Goal: Information Seeking & Learning: Learn about a topic

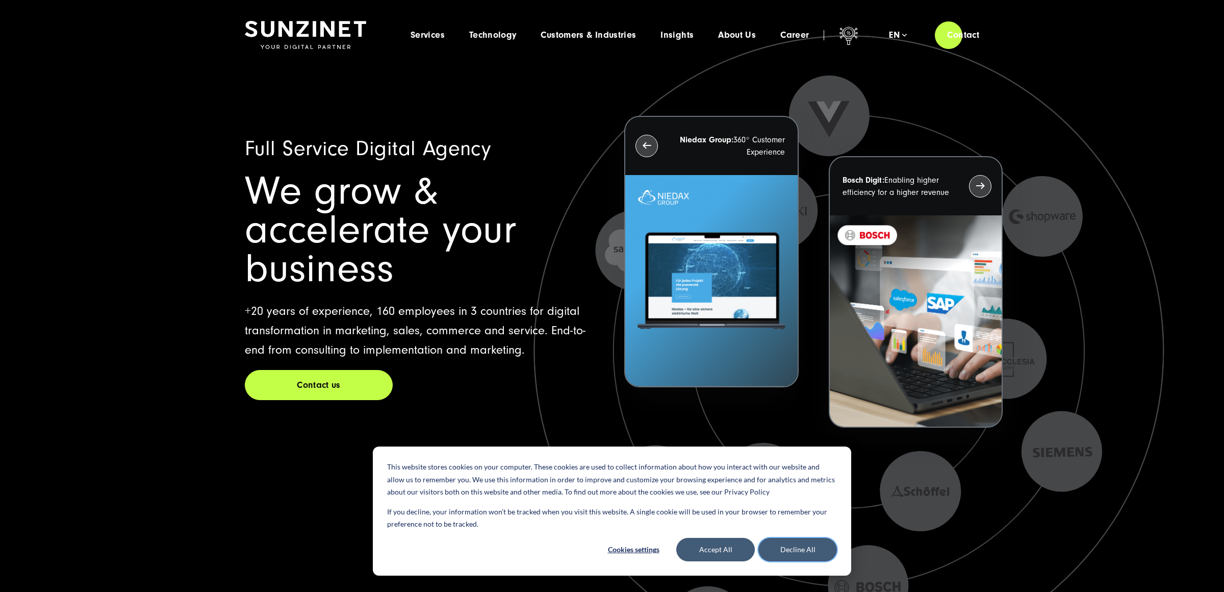
drag, startPoint x: 807, startPoint y: 545, endPoint x: 803, endPoint y: 541, distance: 5.8
click at [807, 545] on button "Decline All" at bounding box center [797, 549] width 79 height 23
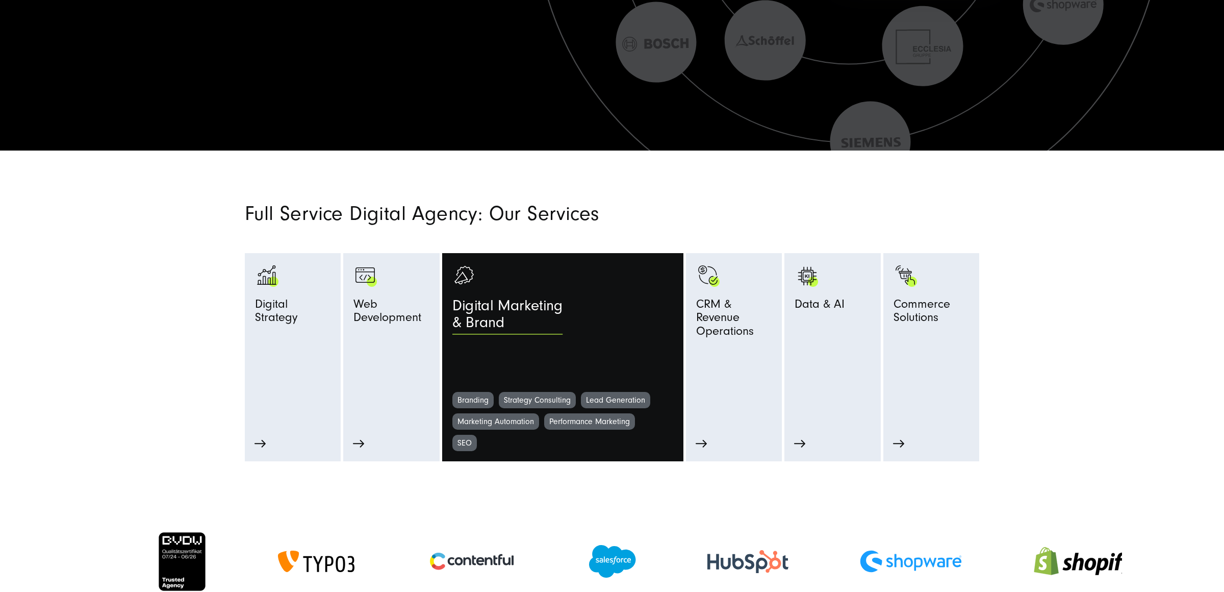
scroll to position [486, 0]
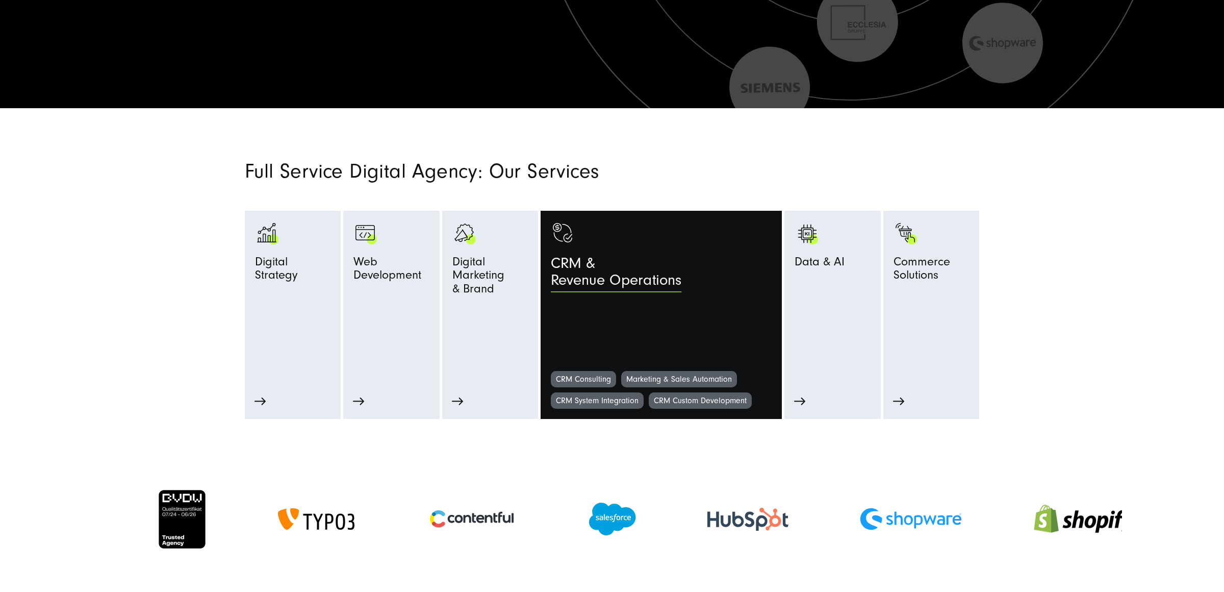
click at [691, 337] on link "CRM & Revenue Operations" at bounding box center [661, 296] width 221 height 150
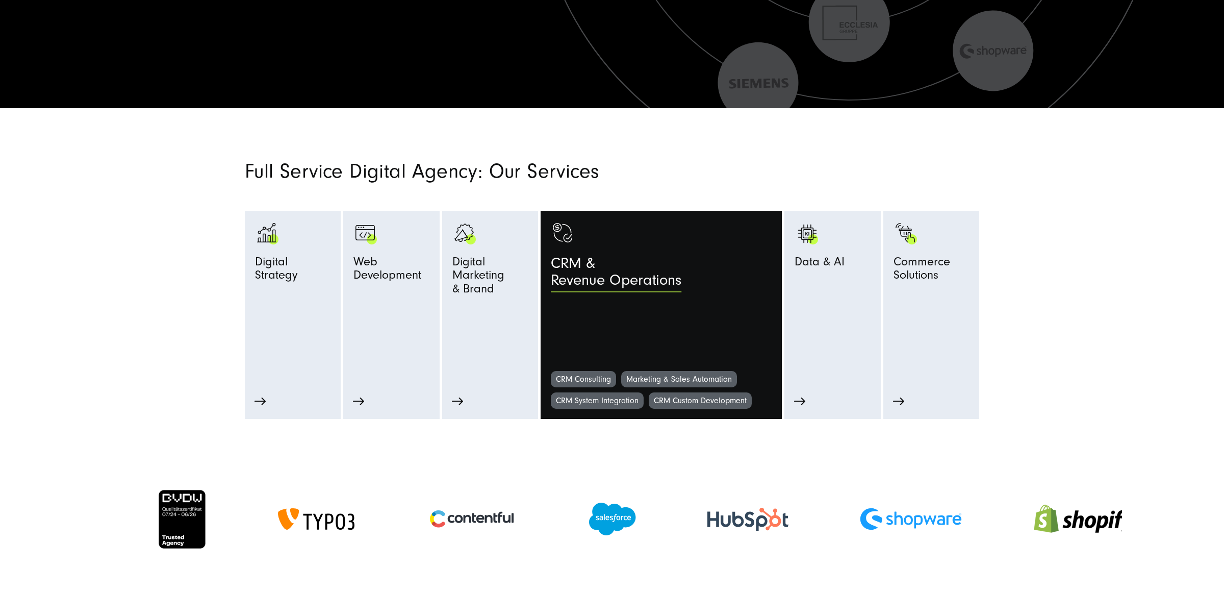
click at [688, 323] on link "CRM & Revenue Operations" at bounding box center [661, 296] width 221 height 150
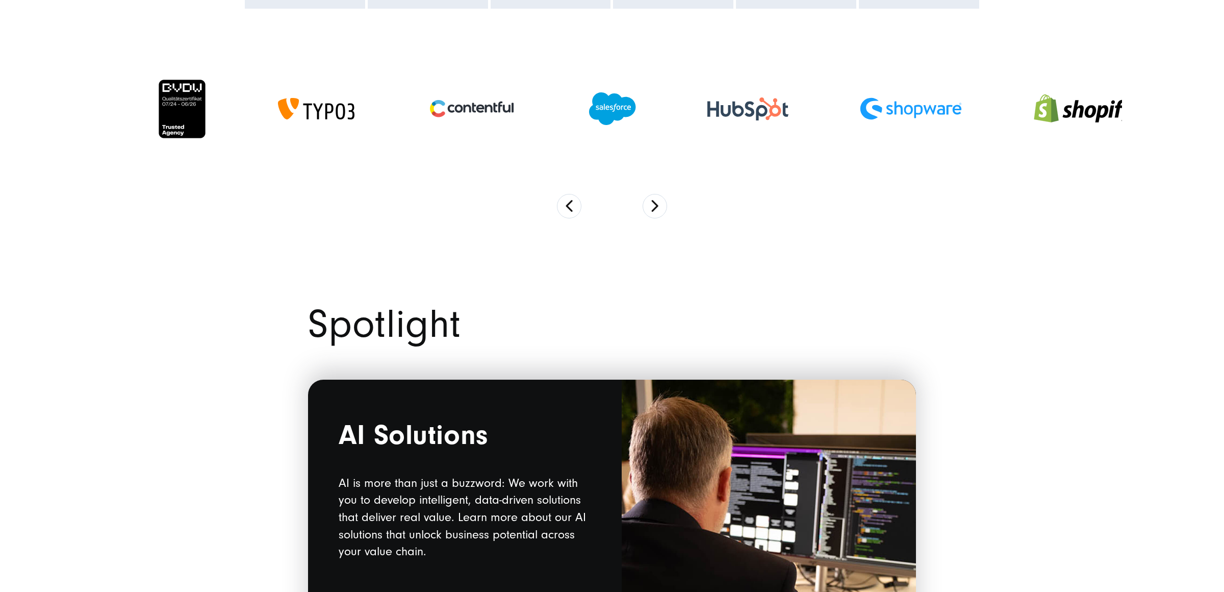
scroll to position [1164, 0]
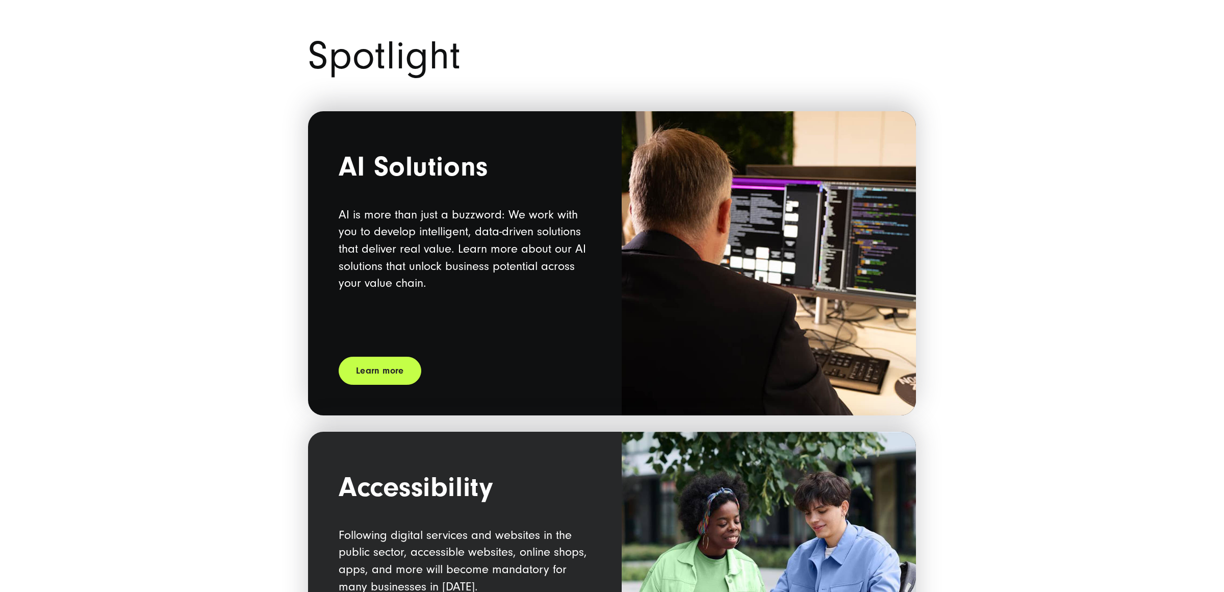
click at [546, 303] on div "AI Solutions AI is more than just a buzzword: We work with you to develop intel…" at bounding box center [465, 246] width 252 height 189
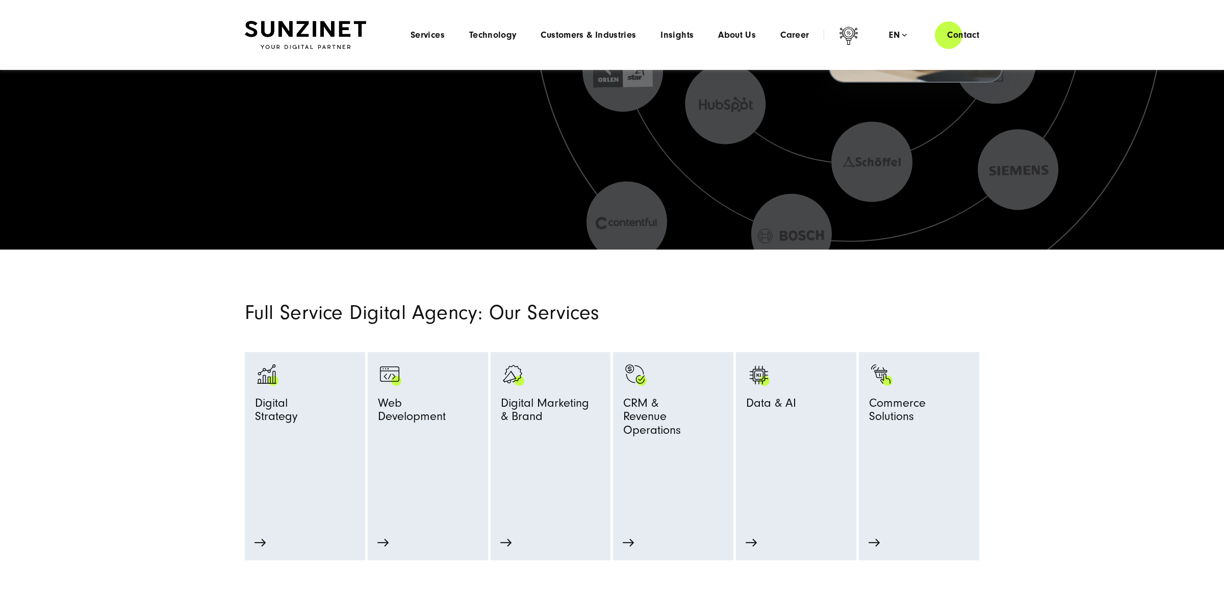
scroll to position [0, 0]
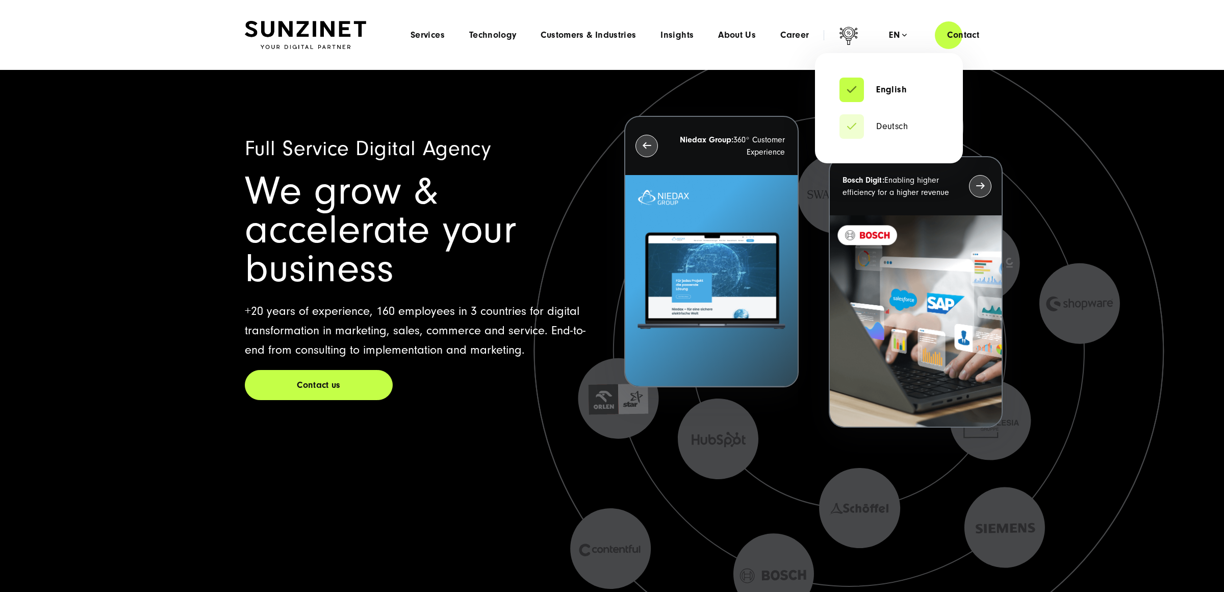
click at [902, 32] on div "en" at bounding box center [898, 35] width 18 height 10
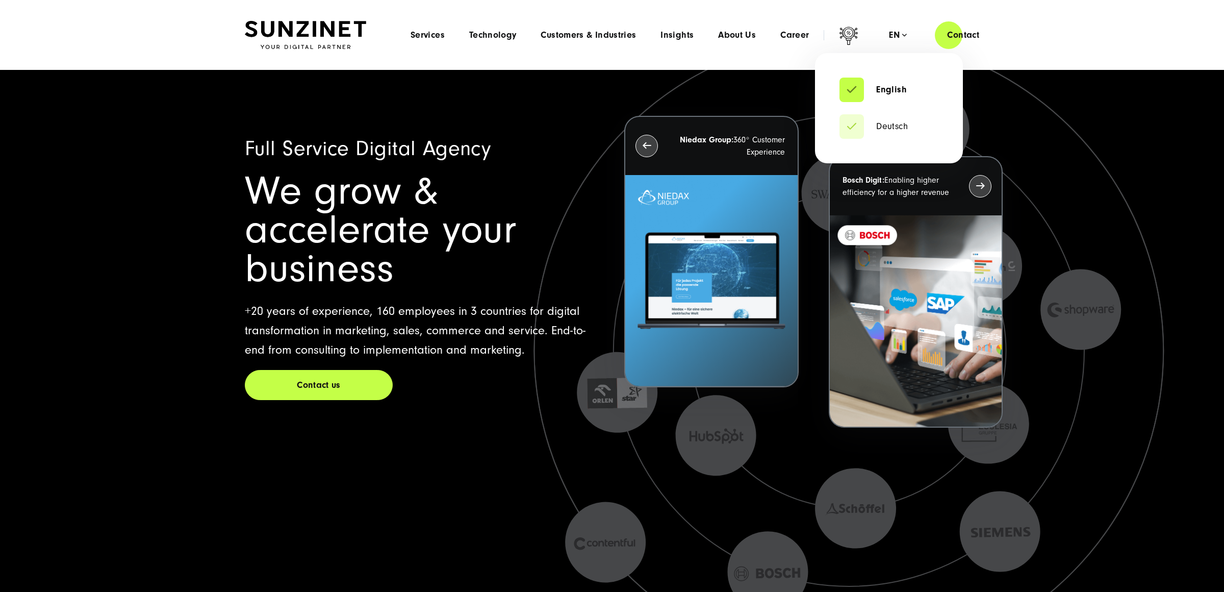
click at [876, 137] on li "Deutsch" at bounding box center [888, 126] width 99 height 24
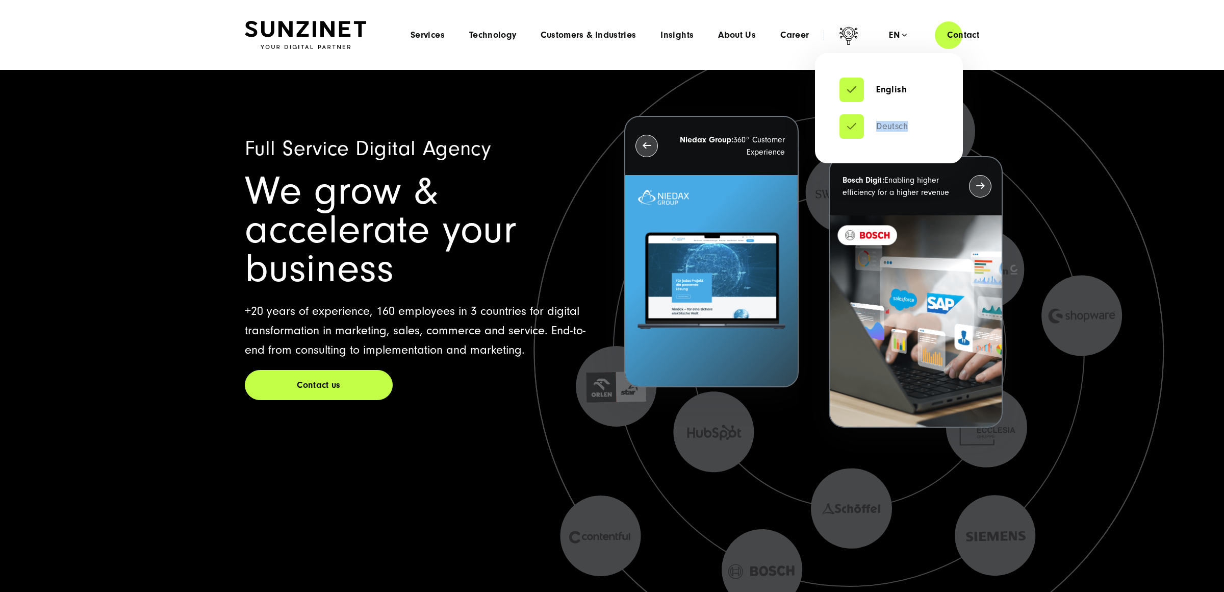
click at [877, 131] on li "Deutsch" at bounding box center [888, 126] width 99 height 24
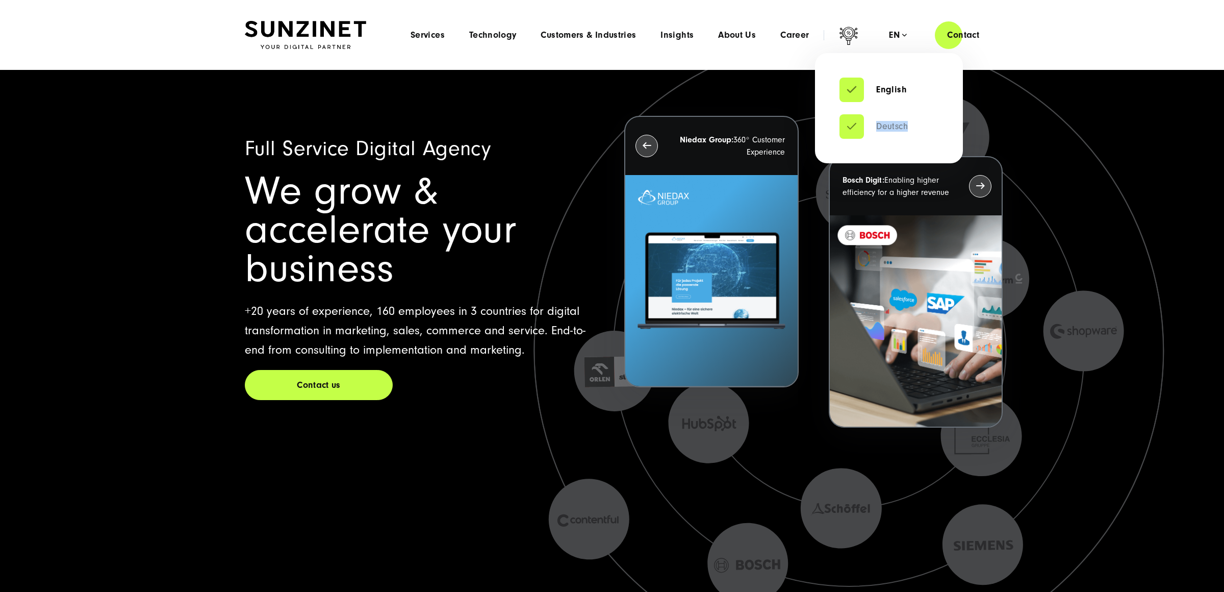
click at [881, 126] on link "Deutsch" at bounding box center [873, 126] width 68 height 10
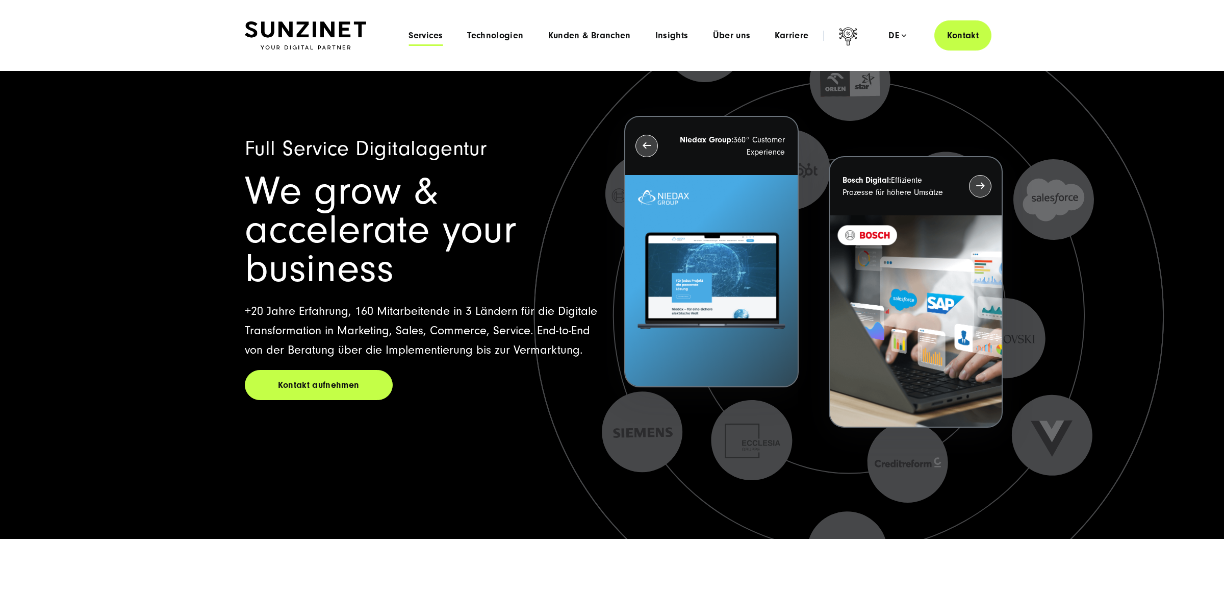
click at [442, 37] on span "Services" at bounding box center [425, 36] width 34 height 10
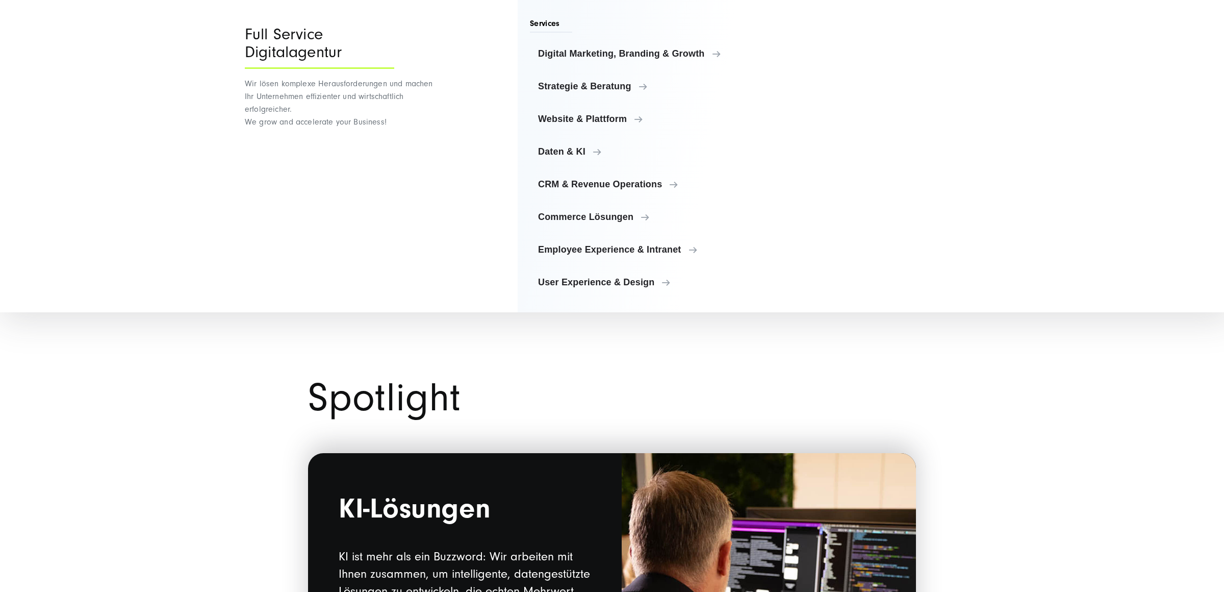
scroll to position [935, 0]
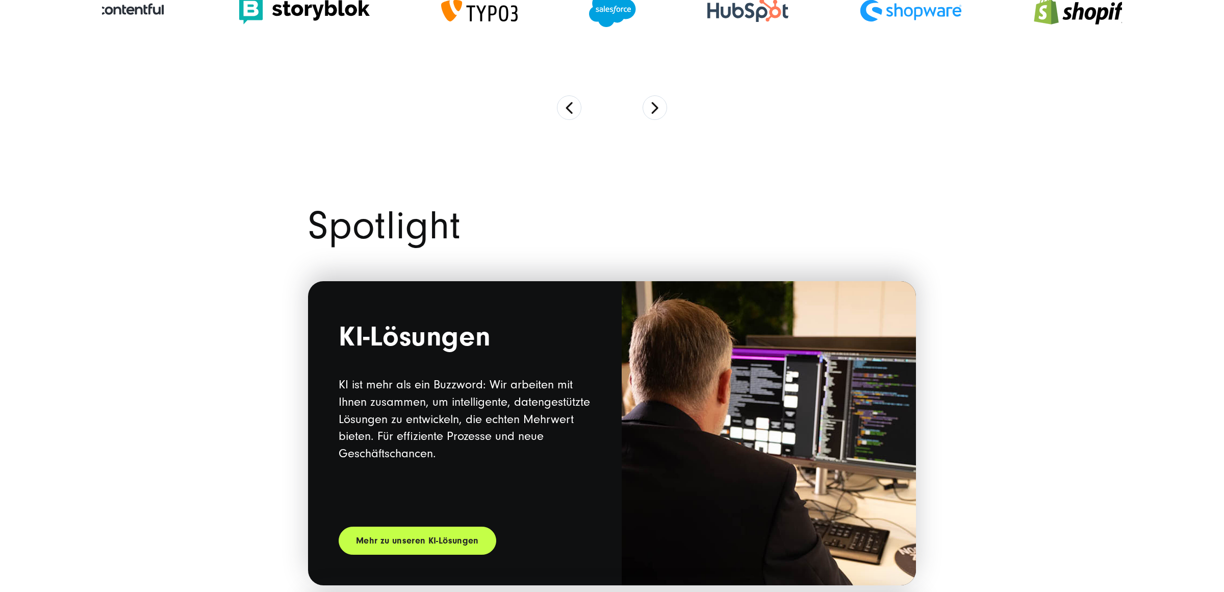
scroll to position [1009, 0]
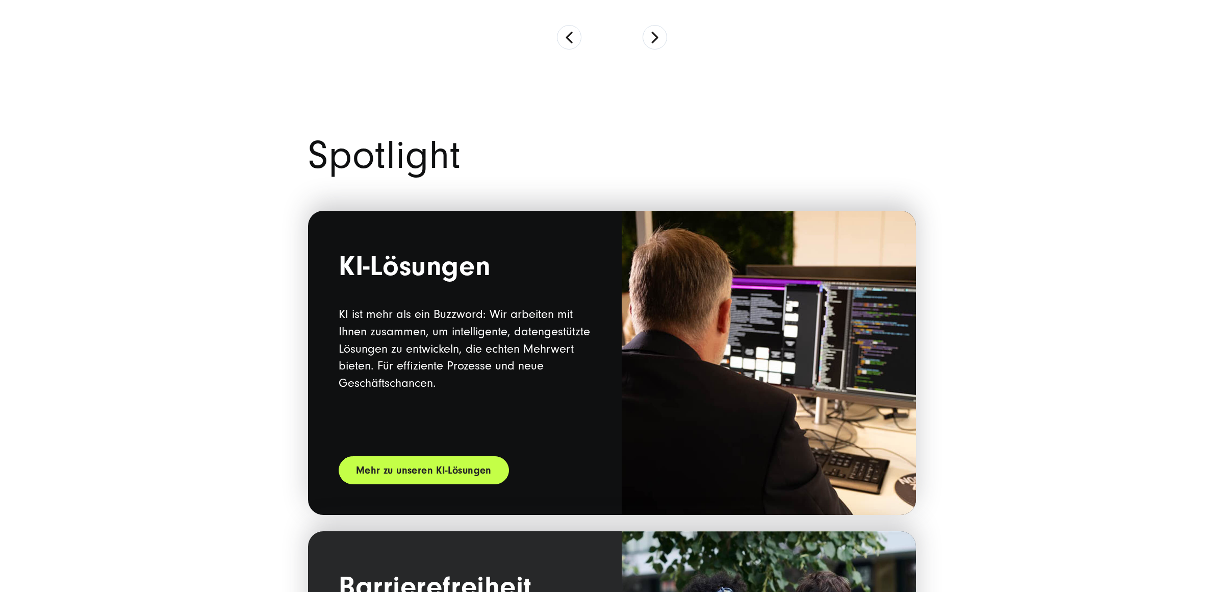
click at [484, 463] on link "Mehr zu unseren KI-Lösungen" at bounding box center [424, 470] width 170 height 28
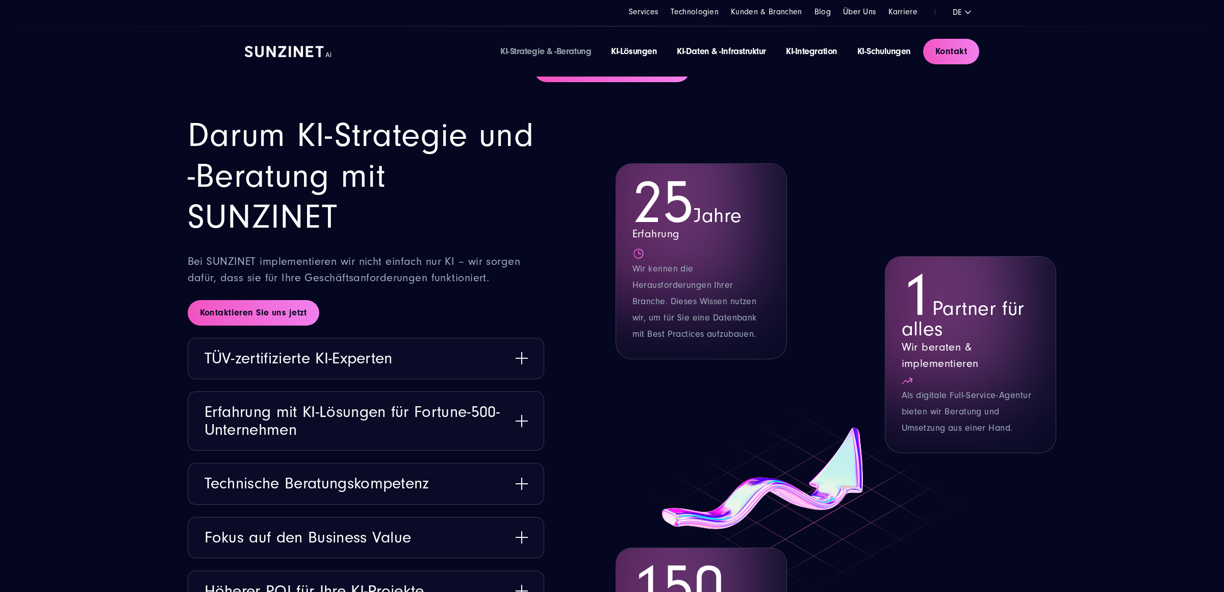
scroll to position [1230, 0]
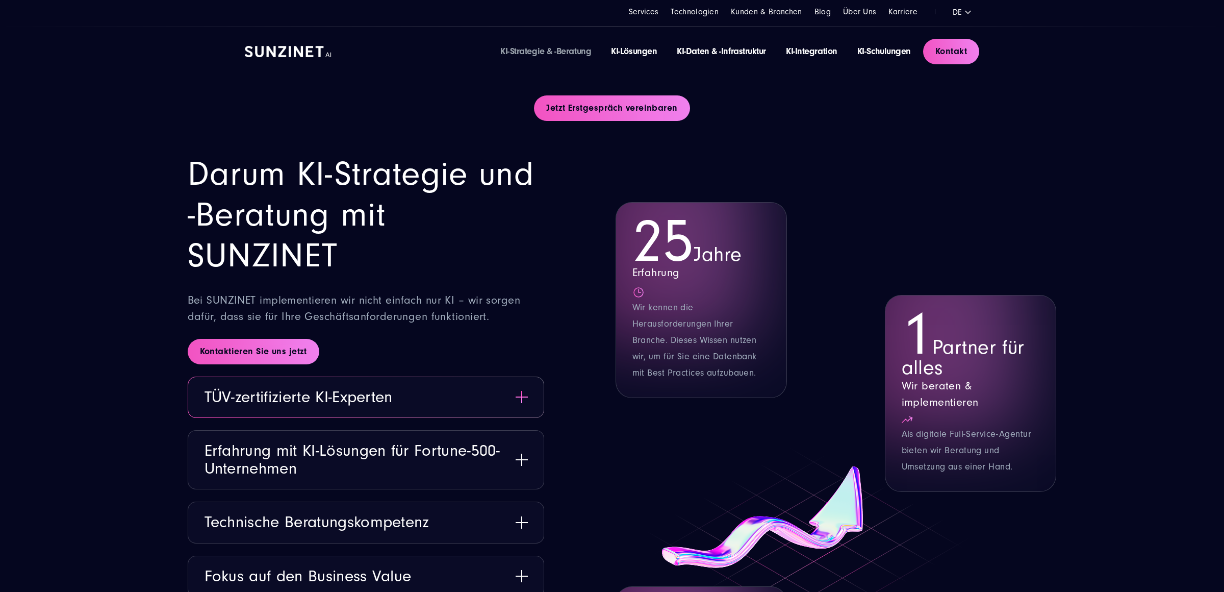
click at [480, 401] on button "TÜV-zertifizierte KI-Experten" at bounding box center [365, 397] width 355 height 40
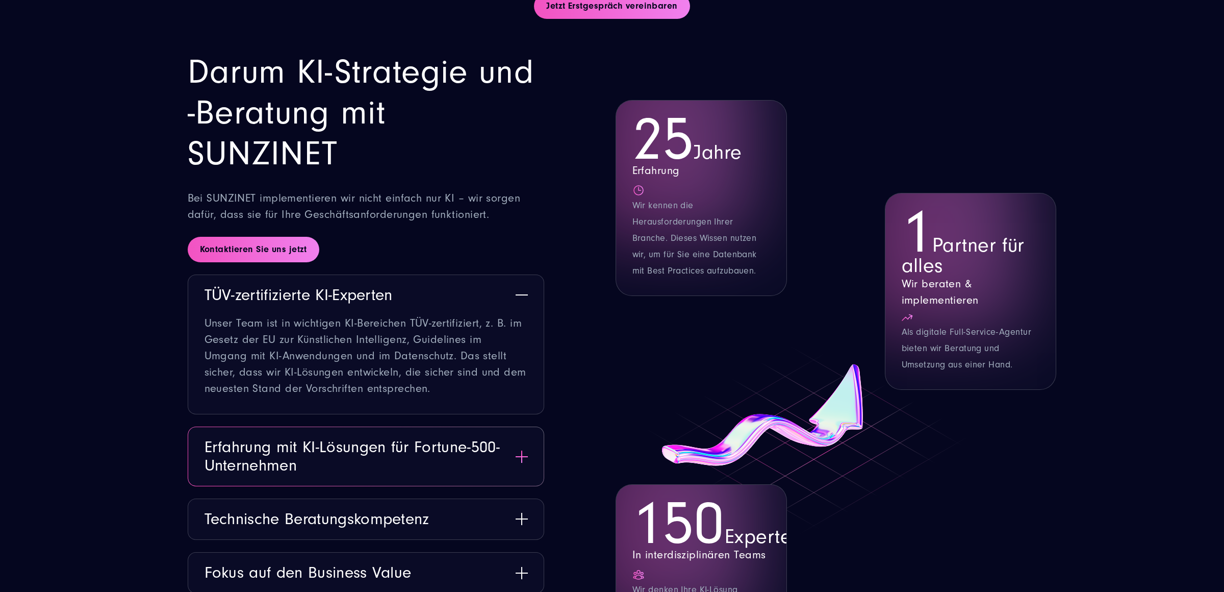
scroll to position [1403, 0]
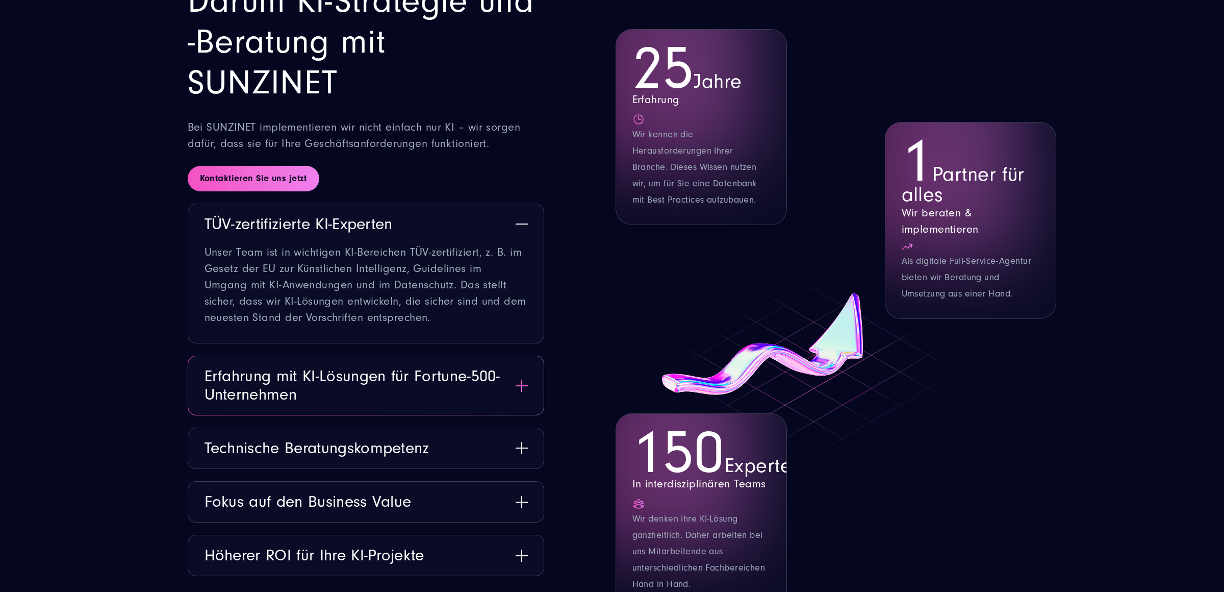
click at [481, 402] on button "Erfahrung mit KI-Lösungen für Fortune-500-Unternehmen" at bounding box center [365, 385] width 355 height 58
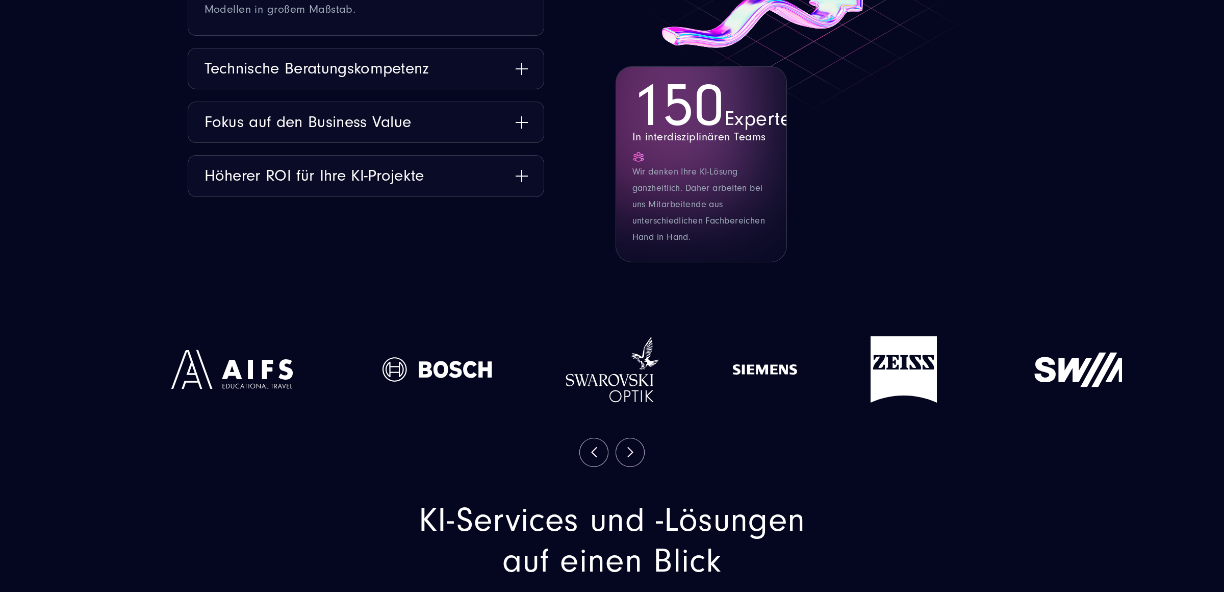
scroll to position [1758, 0]
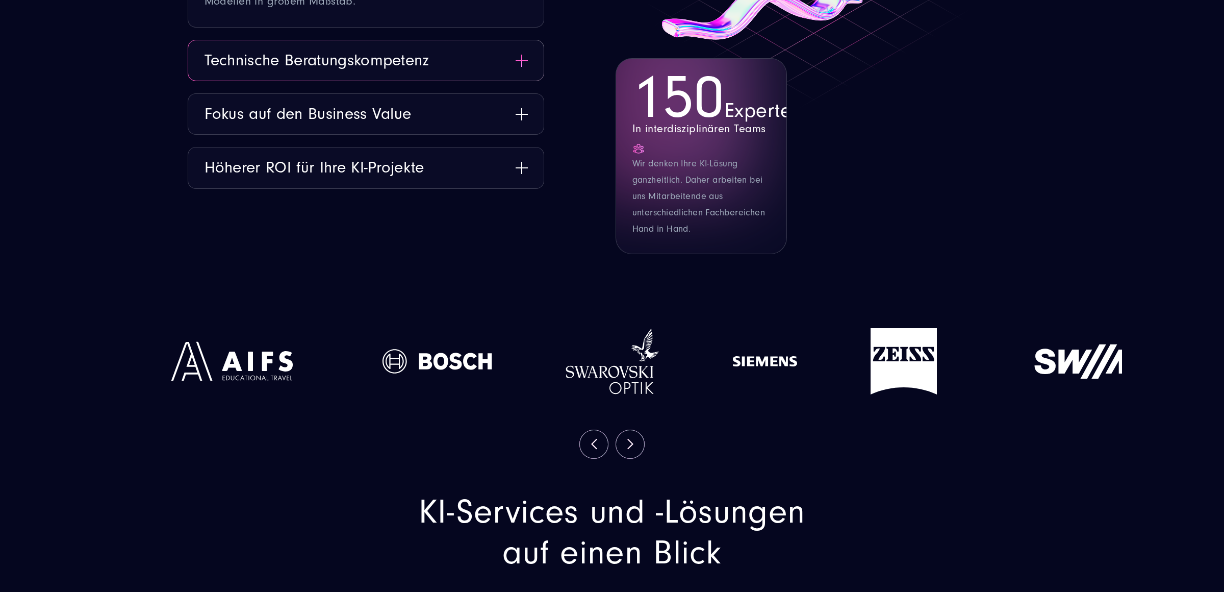
click at [421, 53] on button "Technische Beratungskompetenz" at bounding box center [365, 60] width 355 height 40
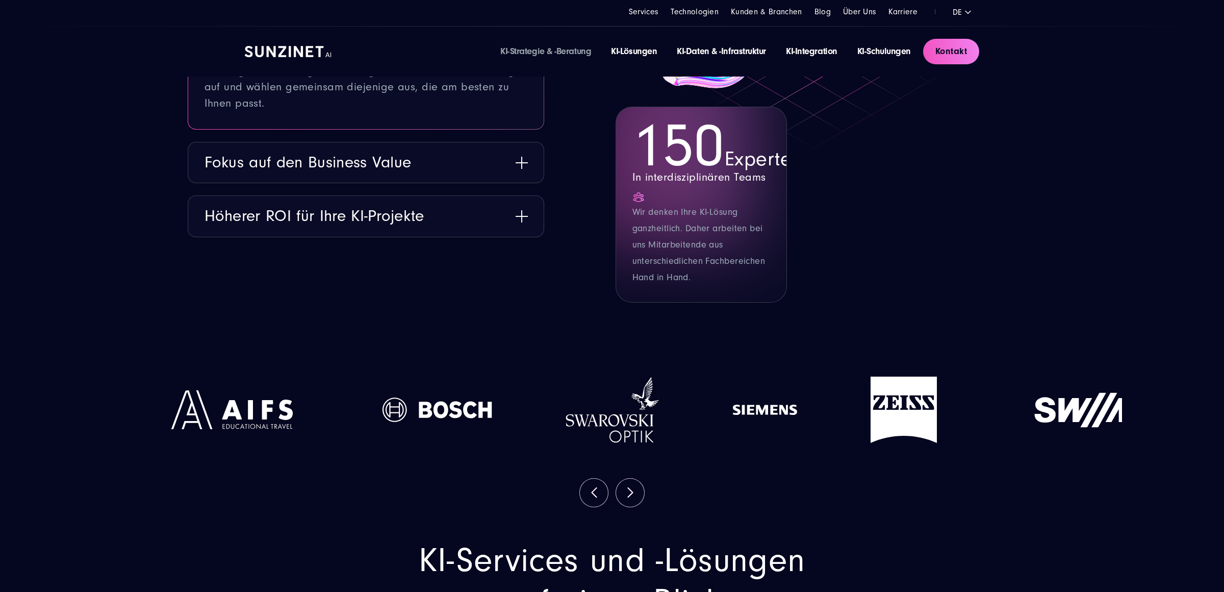
scroll to position [1666, 0]
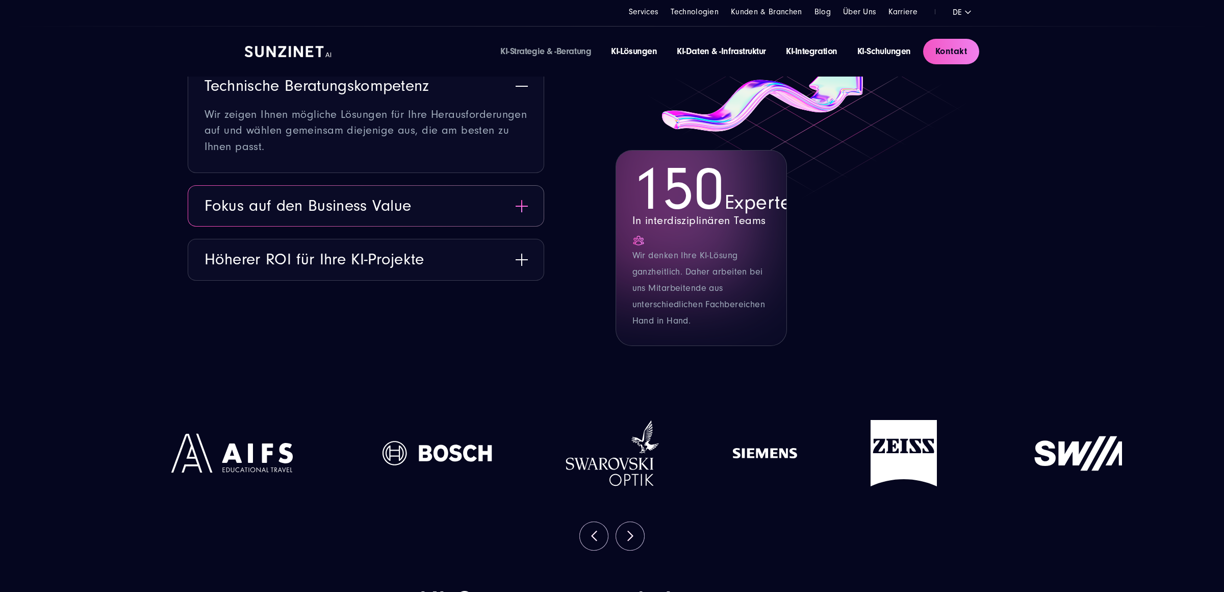
click at [430, 199] on button "Fokus auf den Business Value" at bounding box center [365, 206] width 355 height 40
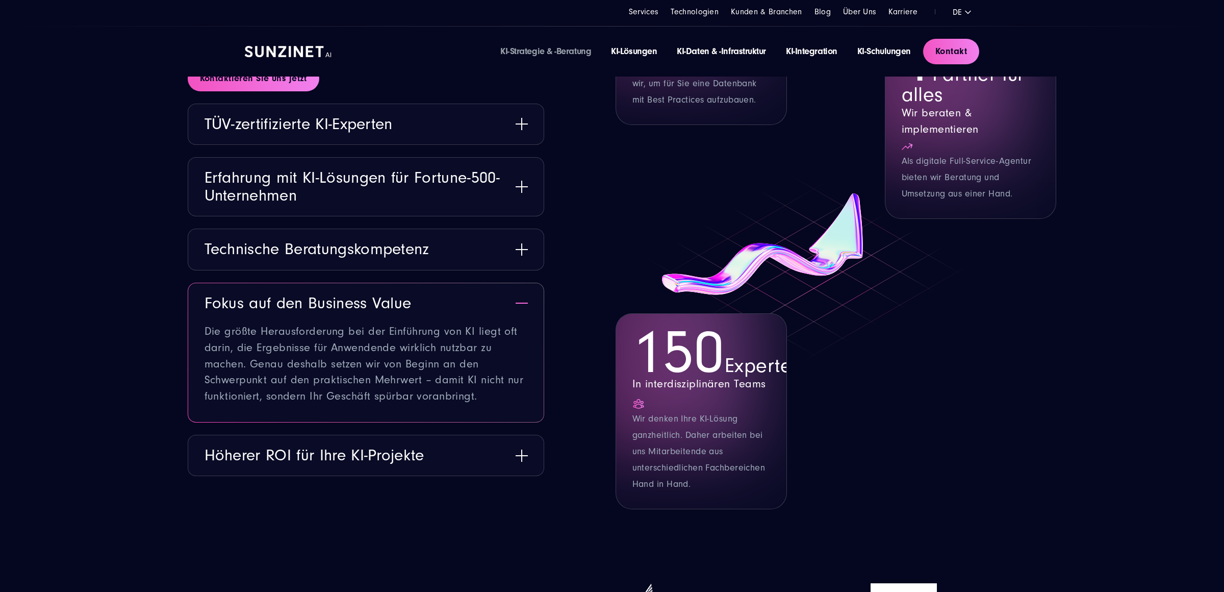
scroll to position [1495, 0]
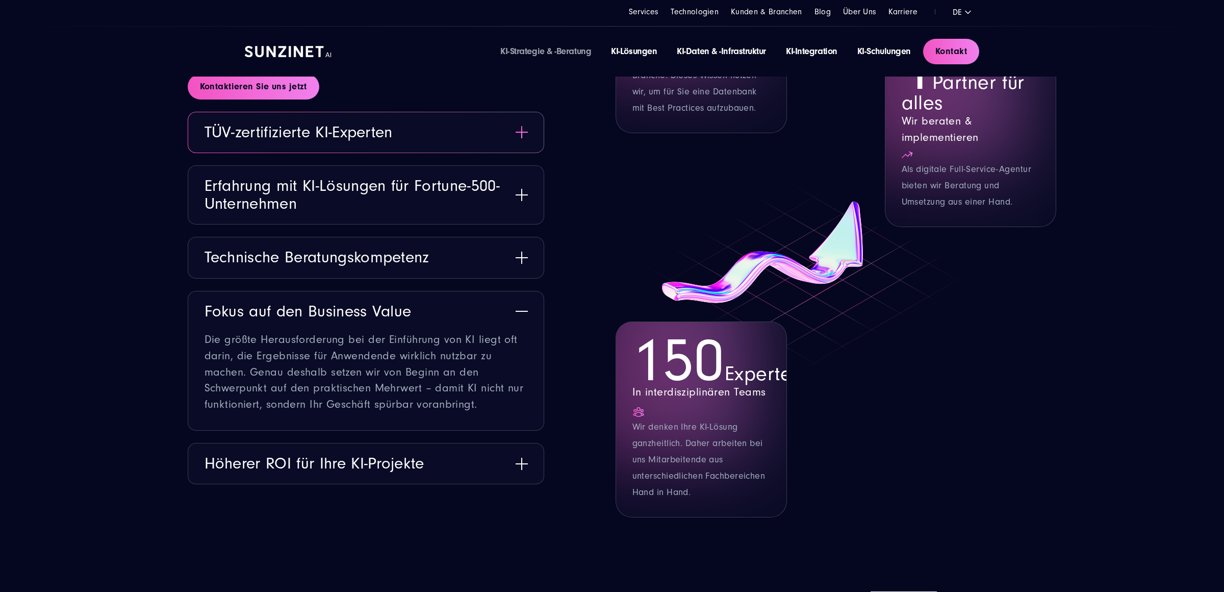
click at [417, 129] on button "TÜV-zertifizierte KI-Experten" at bounding box center [365, 132] width 355 height 40
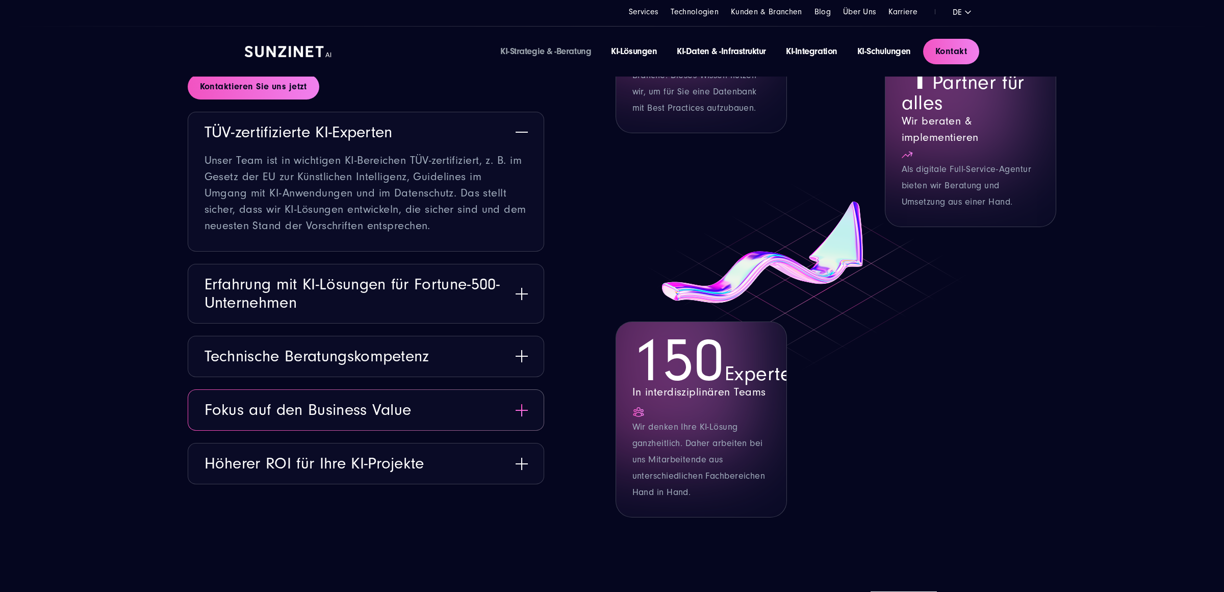
click at [412, 428] on button "Fokus auf den Business Value" at bounding box center [365, 410] width 355 height 40
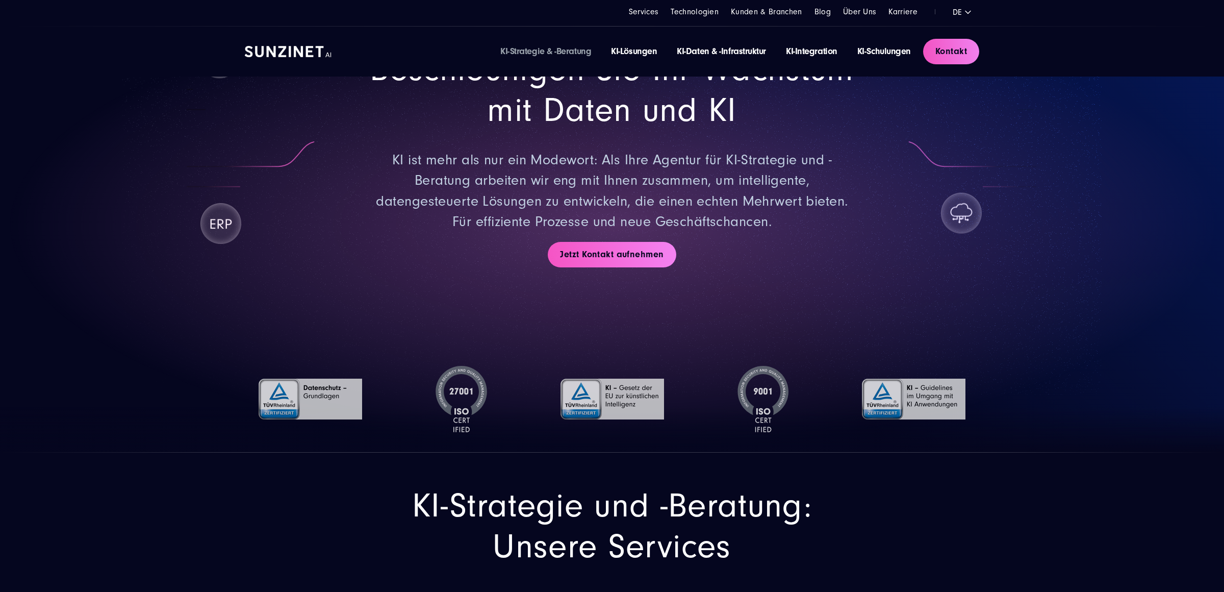
scroll to position [0, 0]
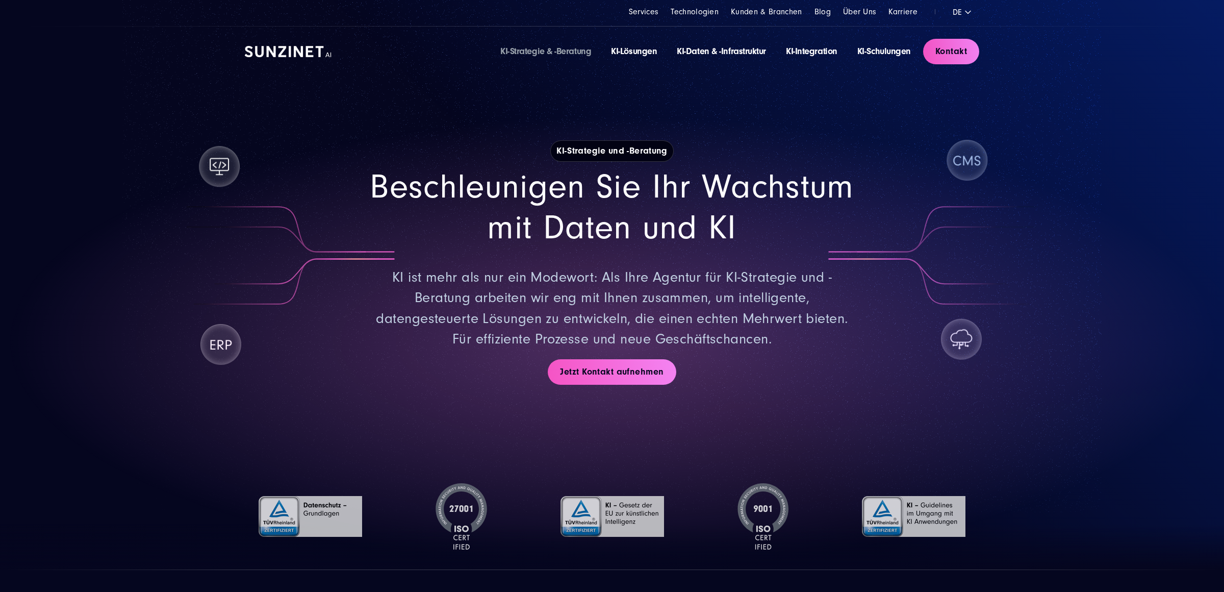
click at [544, 48] on link "KI-Strategie & -Beratung" at bounding box center [545, 51] width 91 height 11
click at [567, 52] on link "KI-Strategie & -Beratung" at bounding box center [545, 51] width 91 height 11
click at [630, 53] on link "KI-Lösungen" at bounding box center [634, 51] width 46 height 11
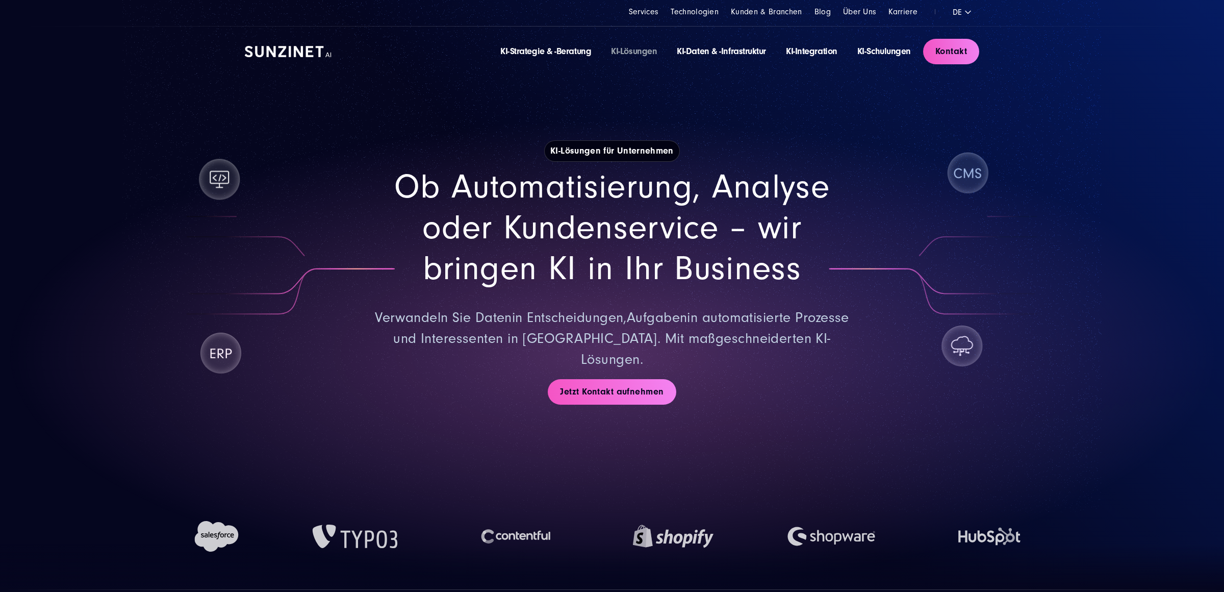
click at [315, 52] on img at bounding box center [288, 51] width 87 height 11
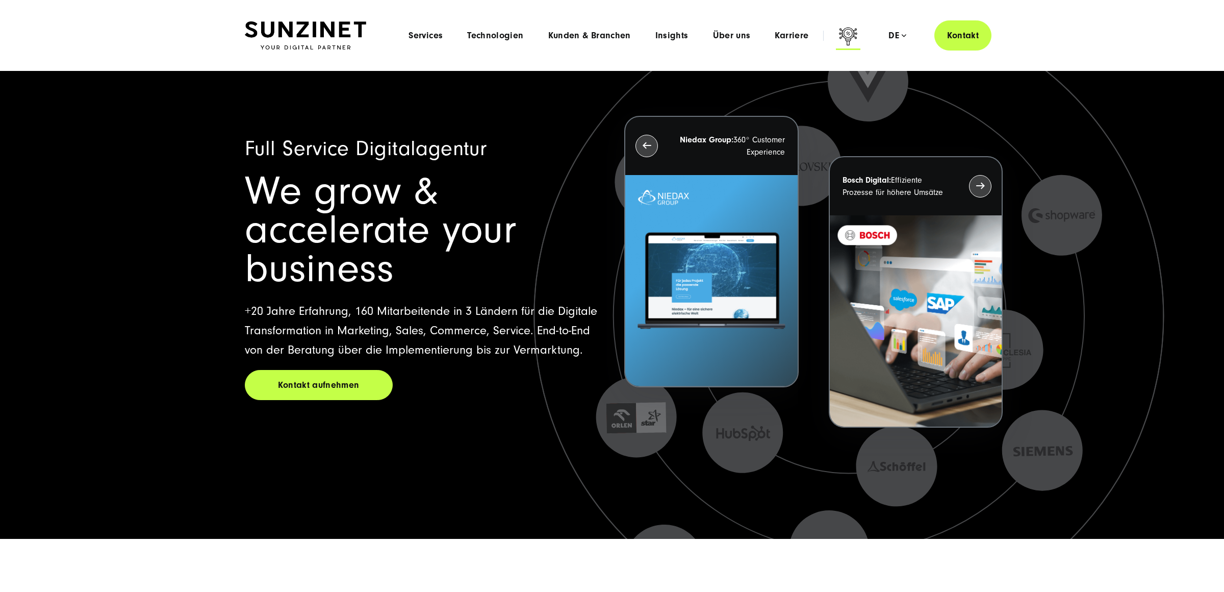
click at [851, 35] on icon at bounding box center [848, 37] width 24 height 24
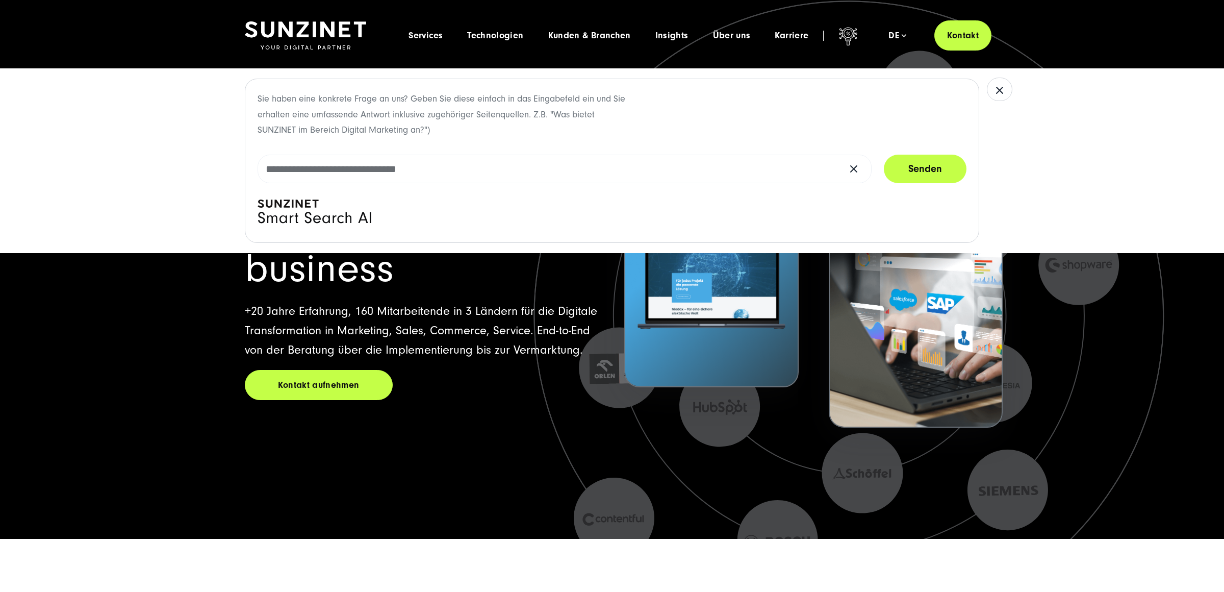
click at [373, 218] on div "Sie haben eine konkrete Frage an uns? Geben Sie diese einfach in das Eingabefel…" at bounding box center [612, 161] width 734 height 164
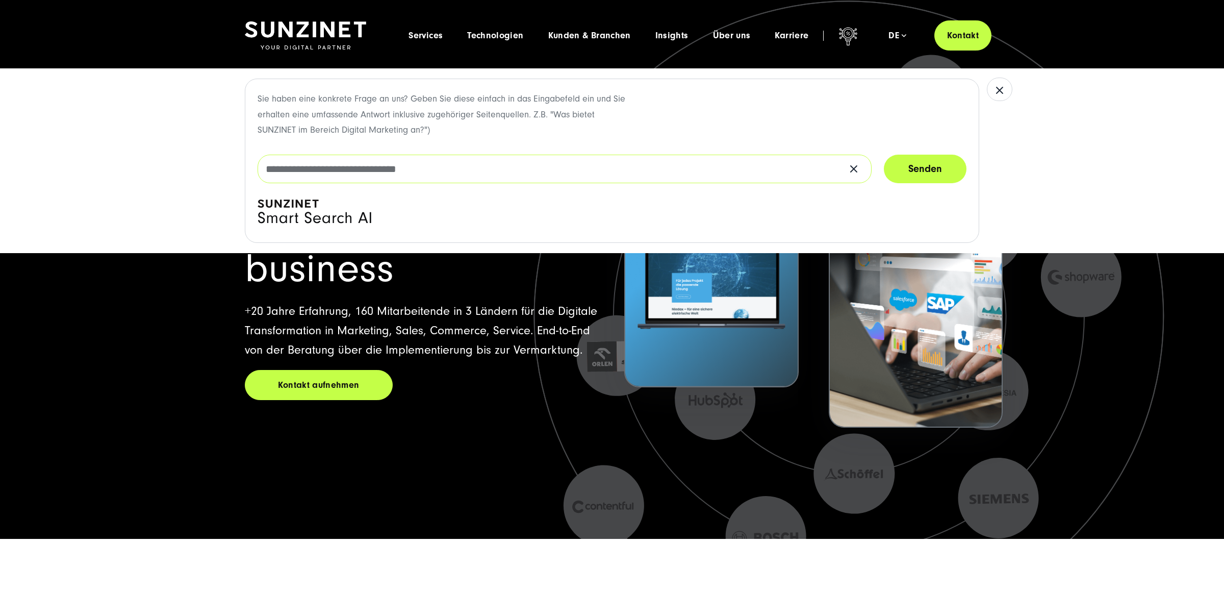
click at [362, 165] on input "text" at bounding box center [565, 169] width 614 height 29
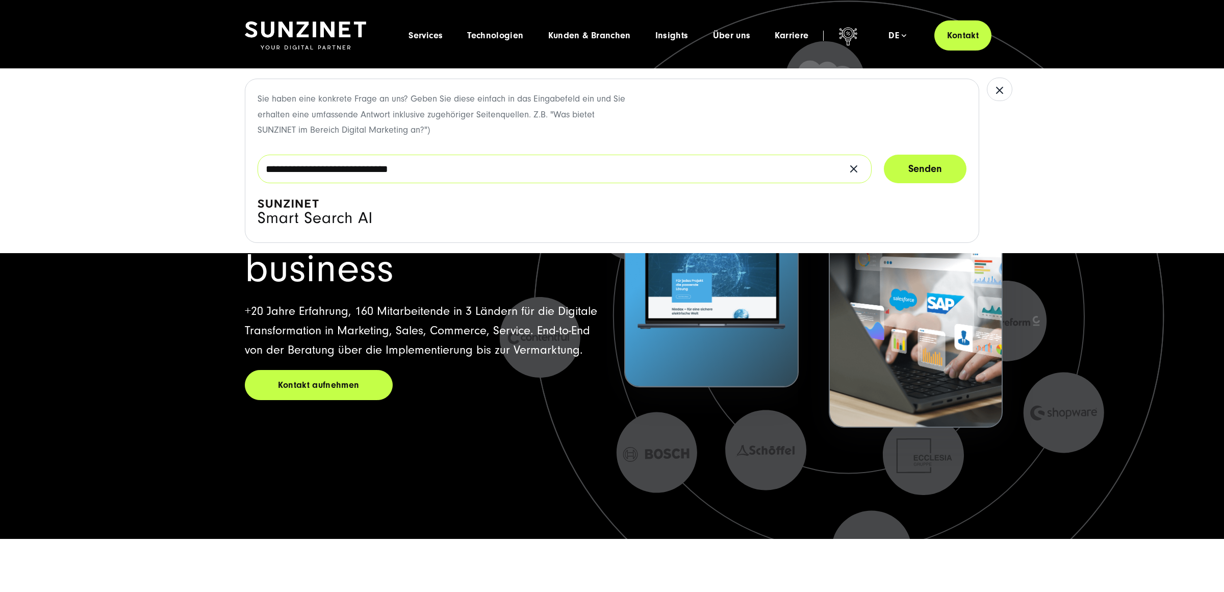
type input "**********"
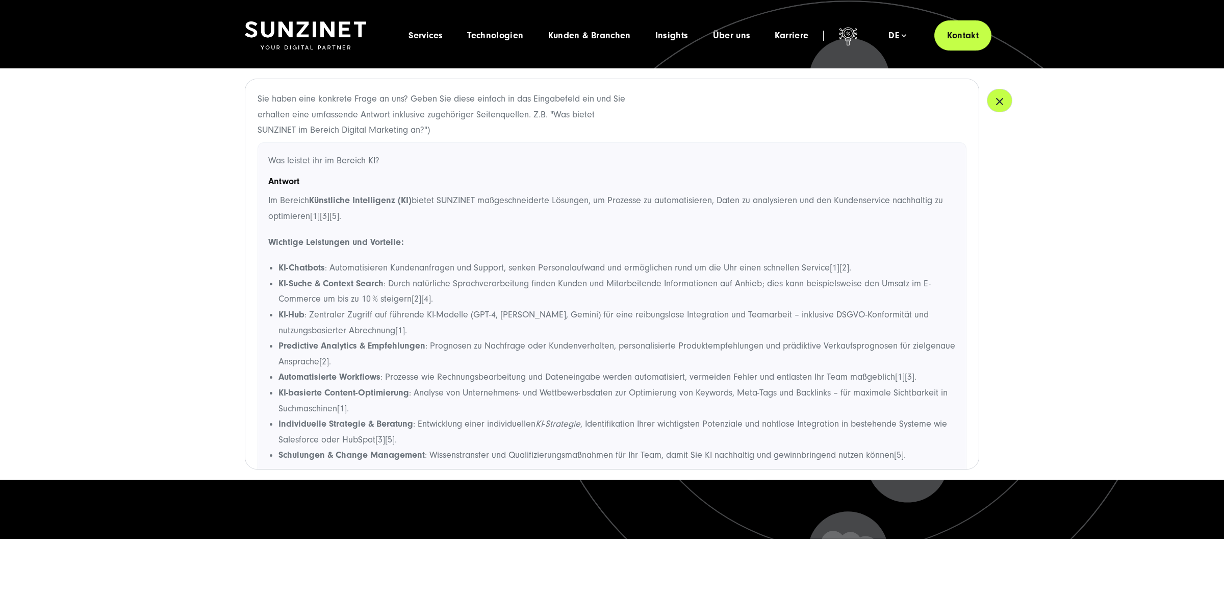
click at [1004, 96] on icon "button" at bounding box center [999, 101] width 12 height 12
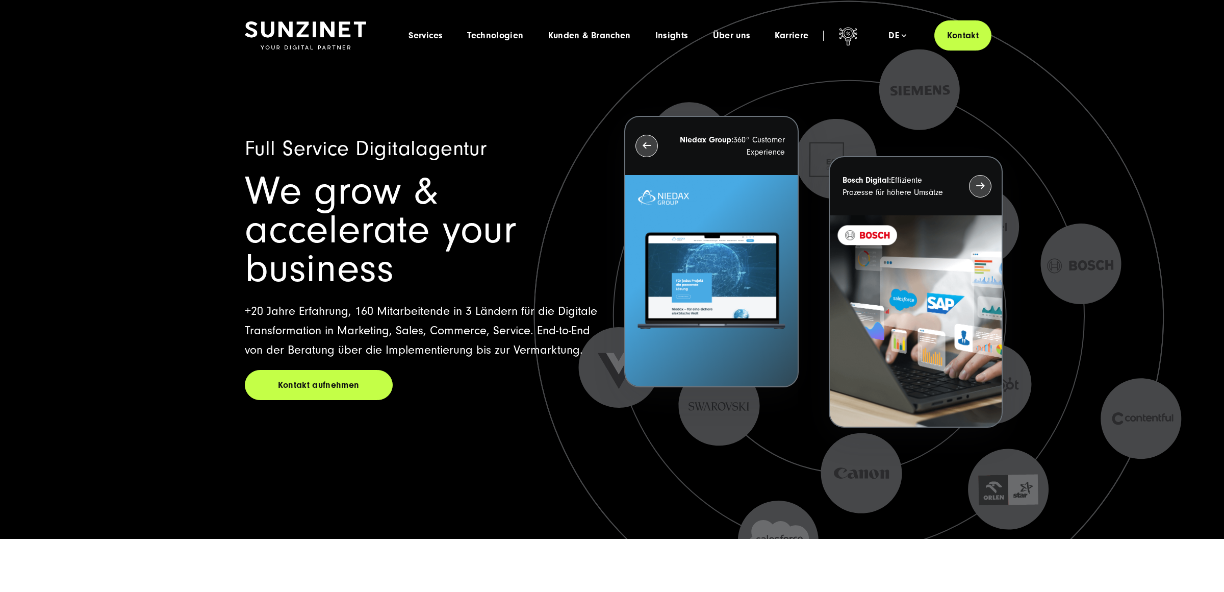
scroll to position [411, 0]
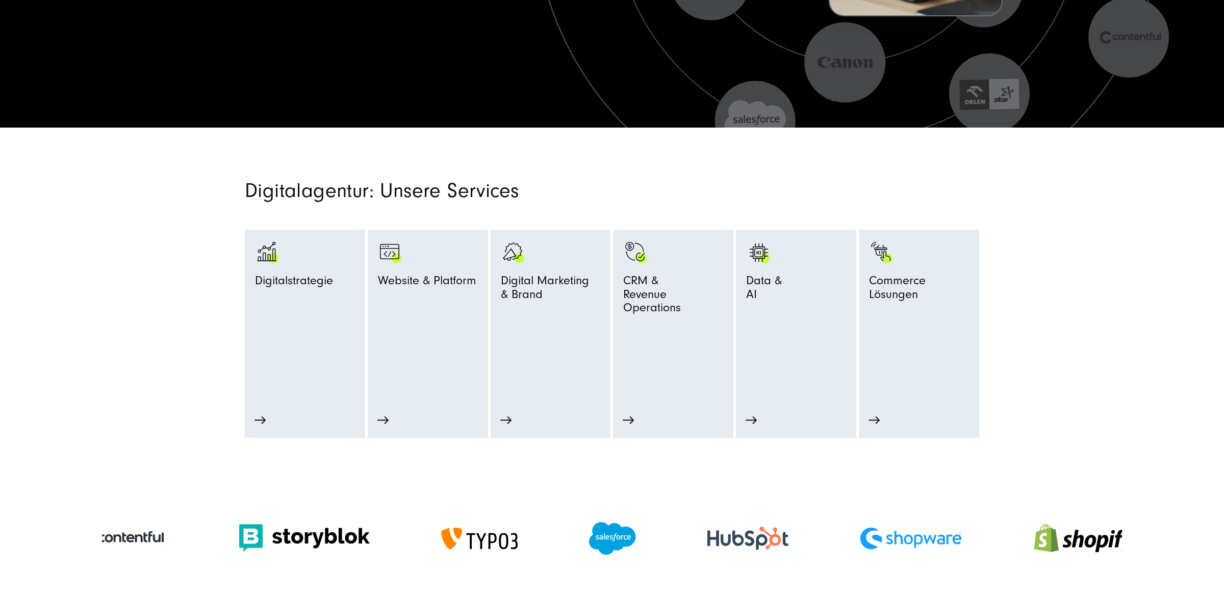
click at [805, 162] on section "Digitalagentur: Unsere Services Digitalstrategie Strategie Beratung Prozessopti…" at bounding box center [612, 282] width 1224 height 311
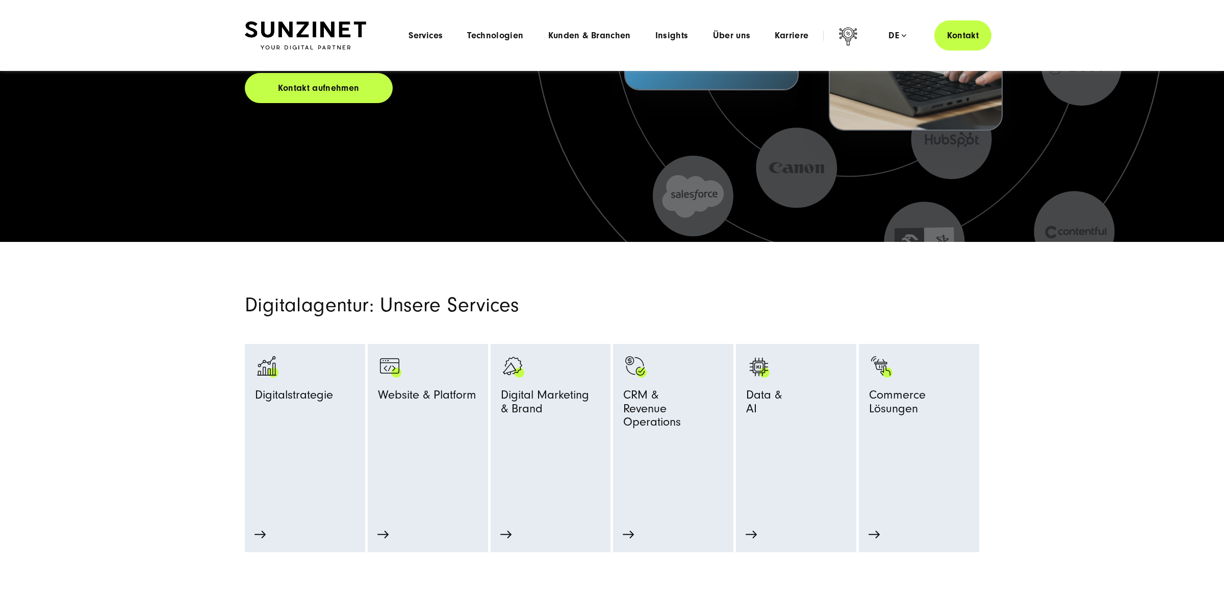
scroll to position [0, 0]
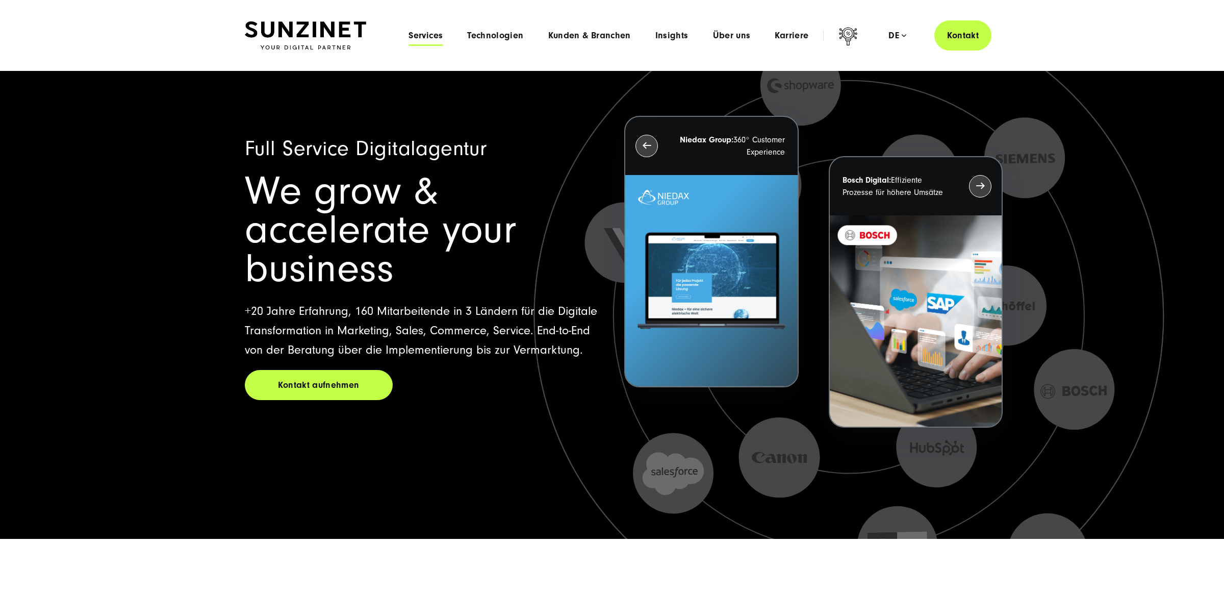
click at [430, 31] on span "Services" at bounding box center [425, 36] width 34 height 10
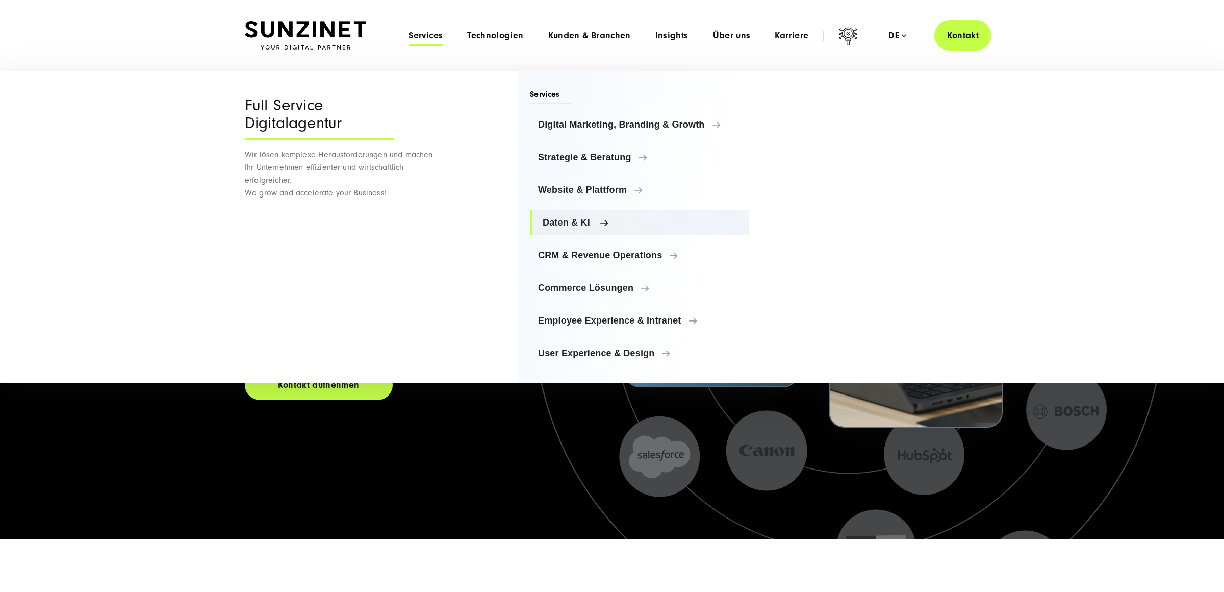
click at [589, 217] on span "Daten & KI" at bounding box center [642, 222] width 198 height 10
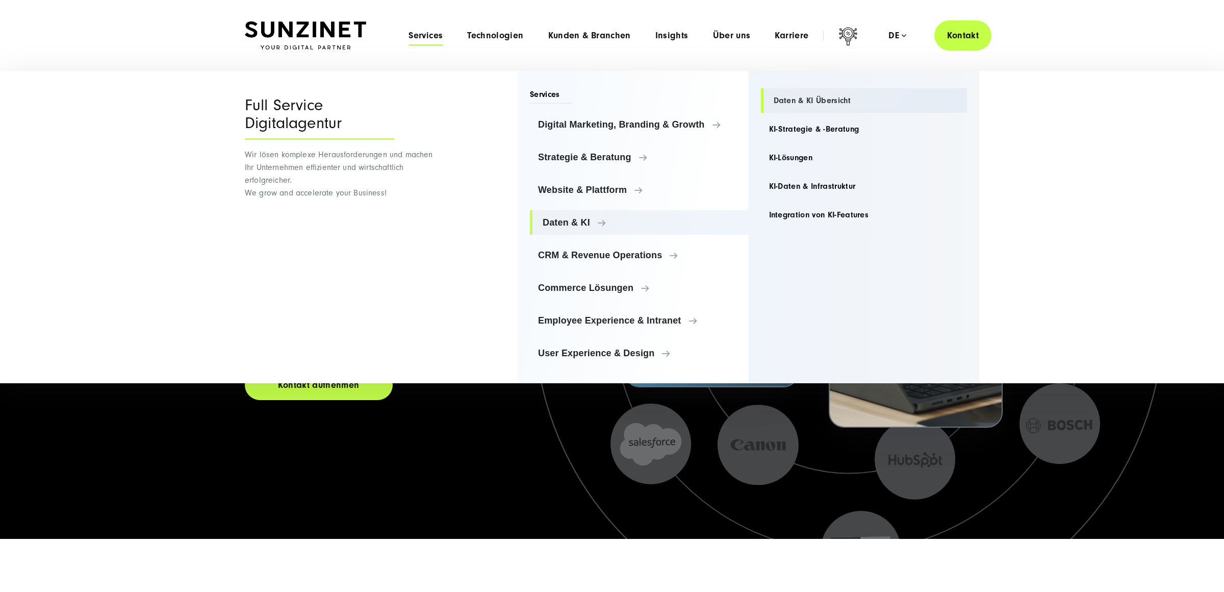
click at [818, 94] on link "Daten & KI Übersicht" at bounding box center [864, 100] width 207 height 24
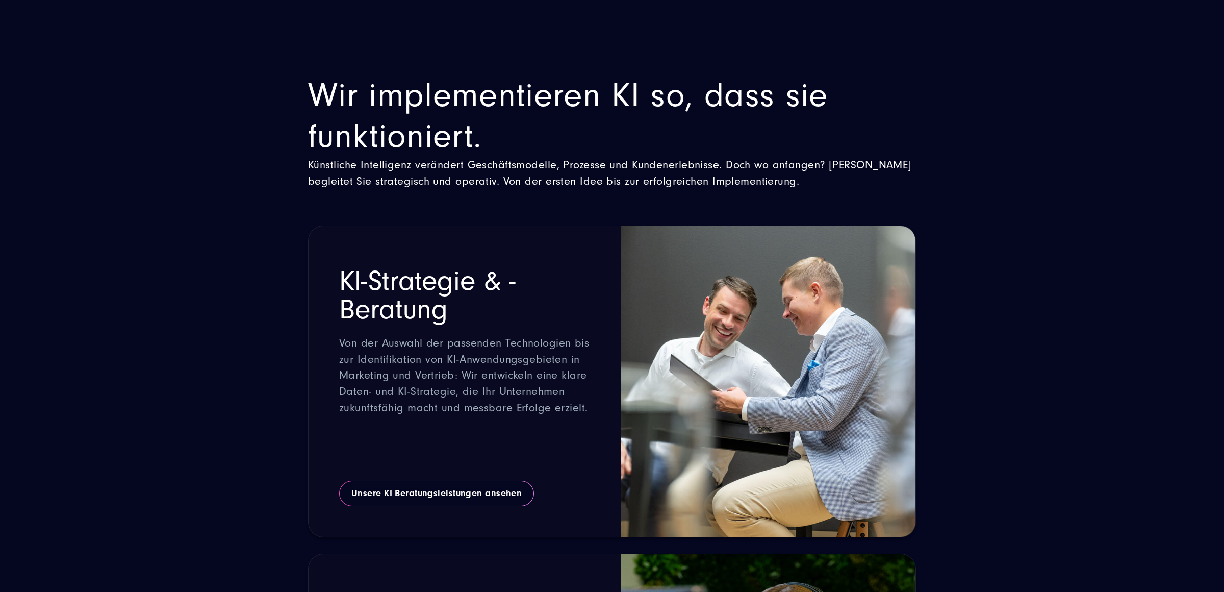
scroll to position [1494, 0]
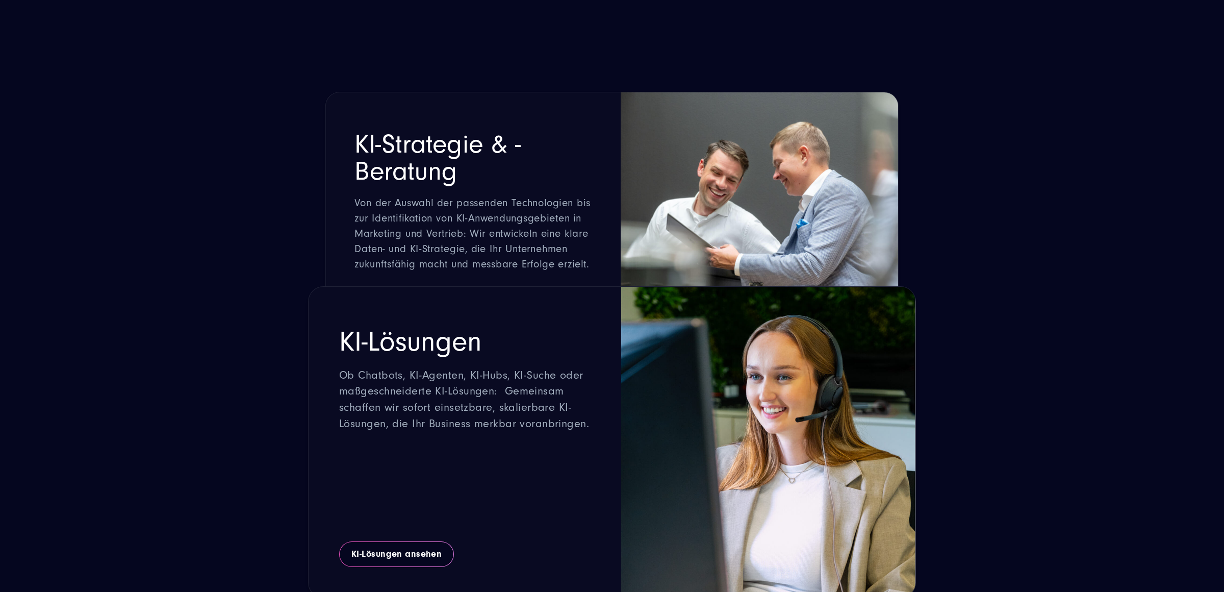
click at [443, 169] on h2 "Kl-Strategie & -Beratung" at bounding box center [472, 158] width 237 height 54
click at [501, 177] on h2 "Kl-Strategie & -Beratung" at bounding box center [472, 158] width 237 height 54
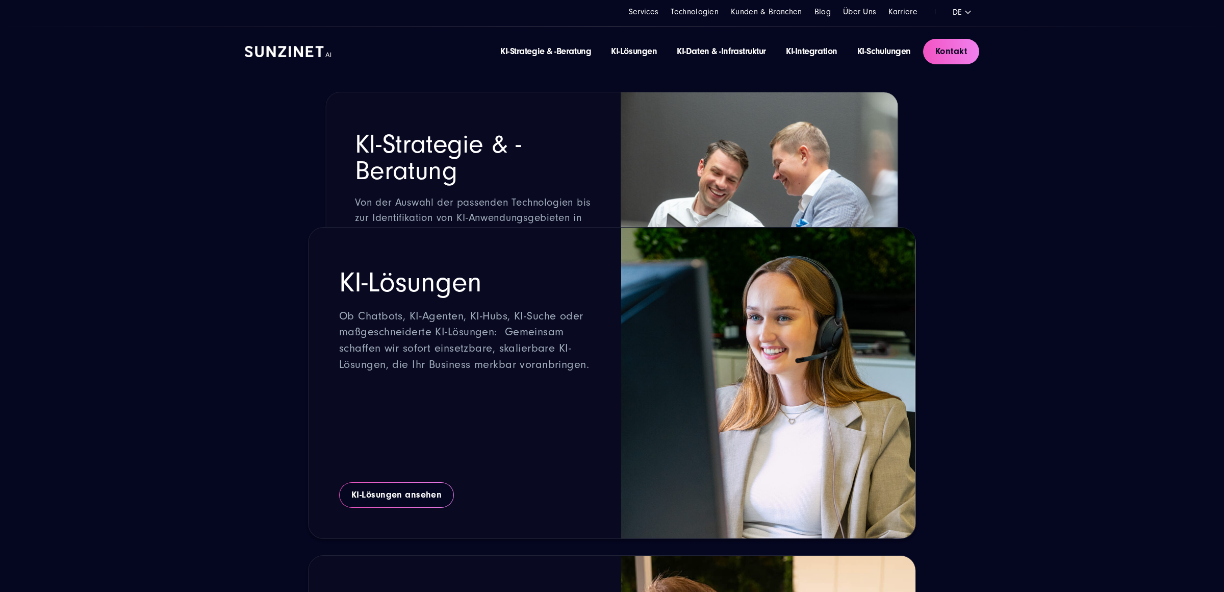
scroll to position [1291, 0]
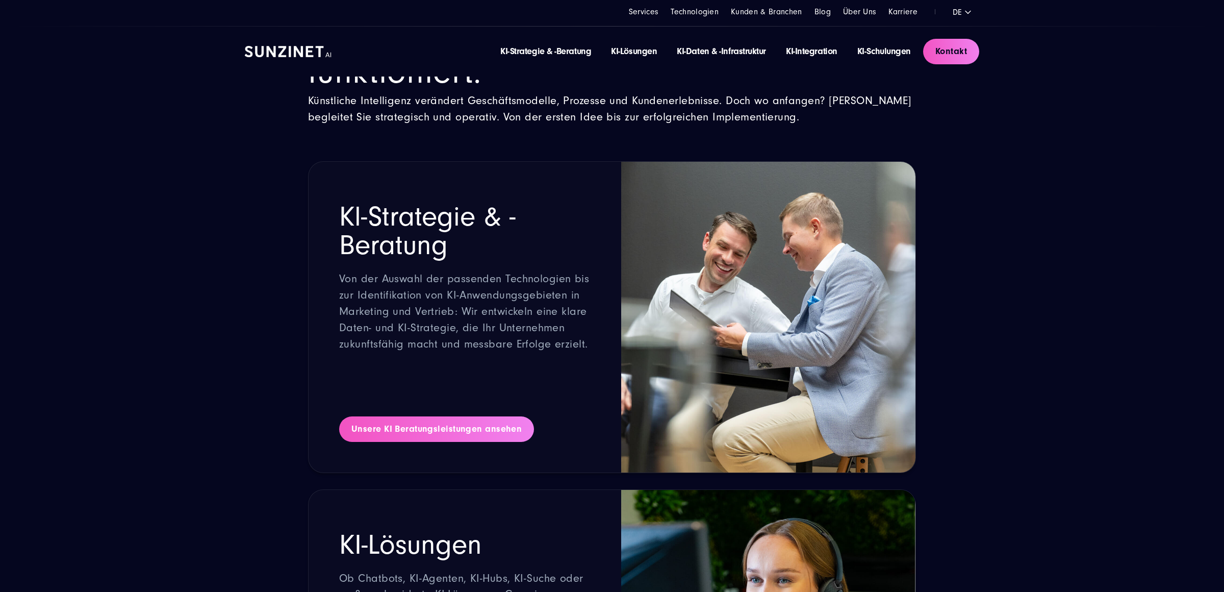
click at [439, 430] on link "Unsere KI Beratungsleistungen ansehen" at bounding box center [436, 428] width 195 height 25
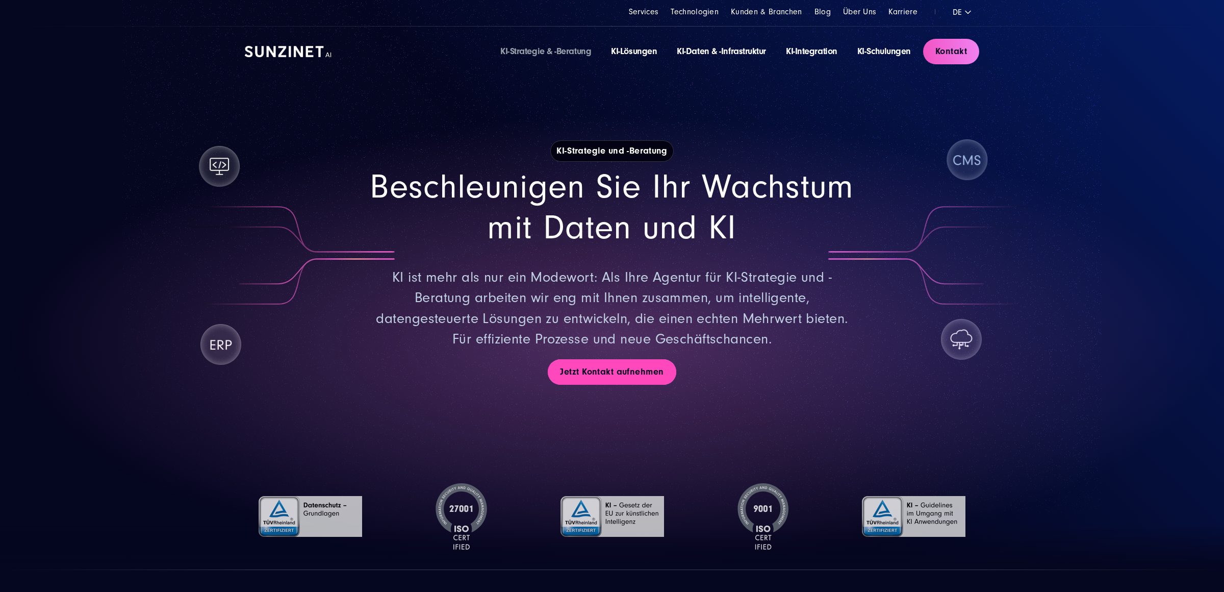
click at [610, 370] on link "Jetzt Kontakt aufnehmen" at bounding box center [612, 371] width 128 height 25
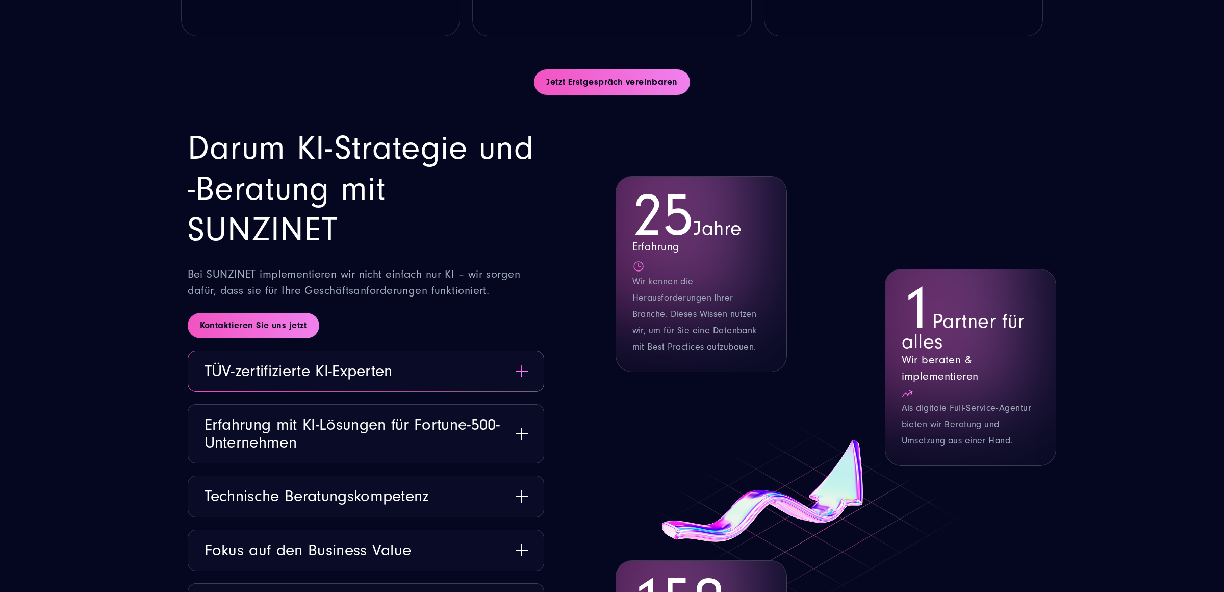
scroll to position [1265, 0]
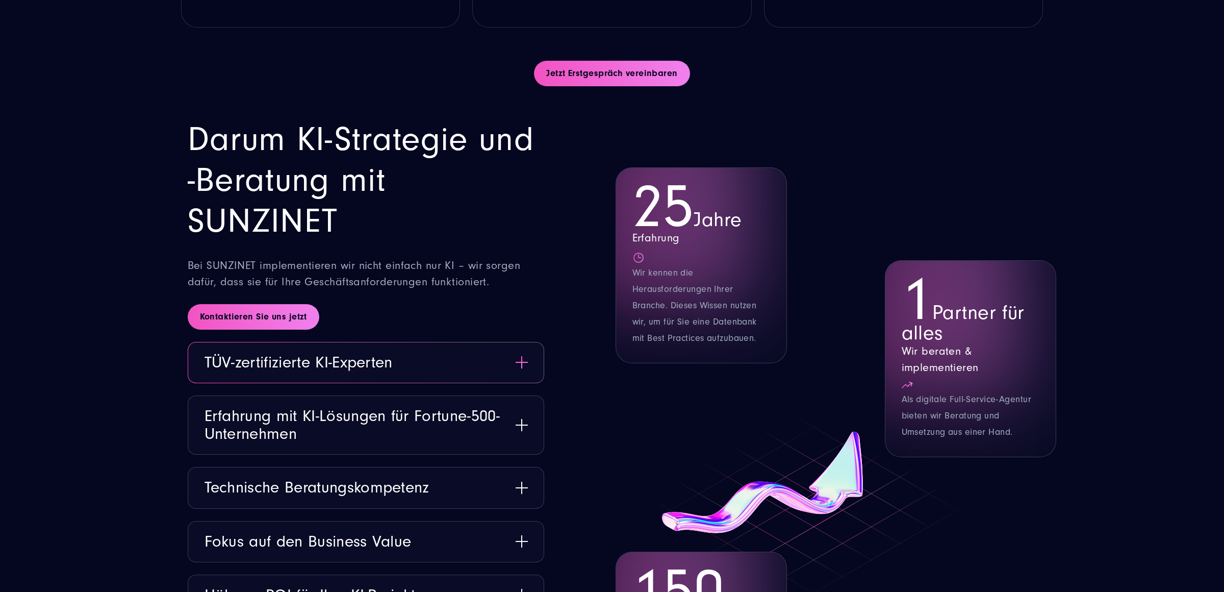
click at [427, 350] on button "TÜV-zertifizierte KI-Experten" at bounding box center [365, 362] width 355 height 40
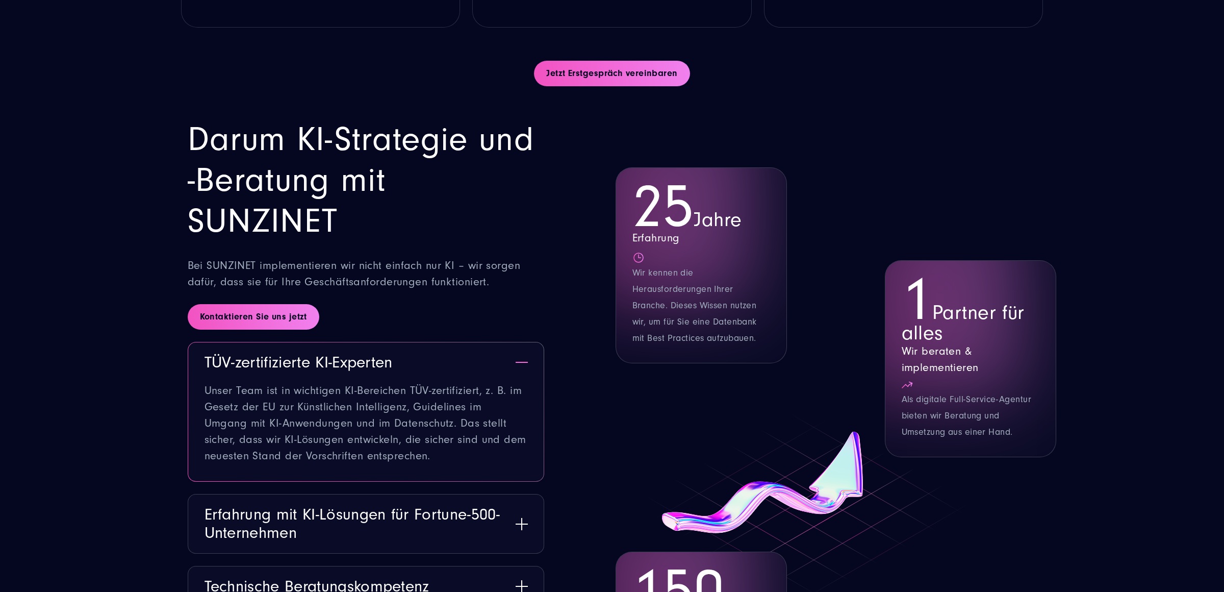
click at [428, 354] on button "TÜV-zertifizierte KI-Experten" at bounding box center [365, 362] width 355 height 40
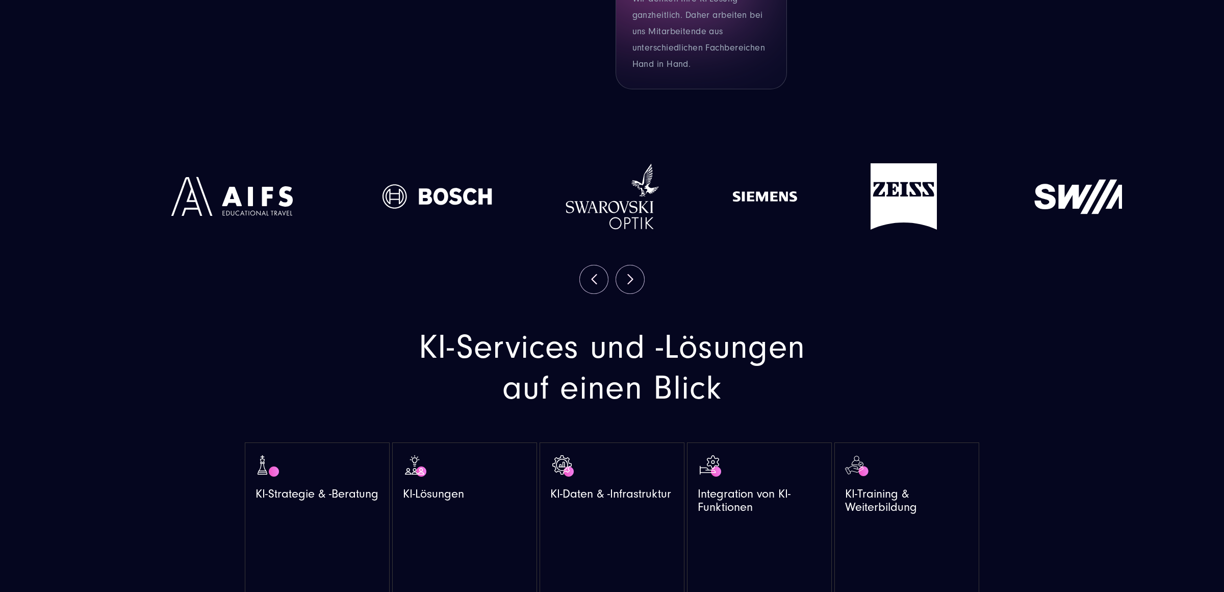
scroll to position [1928, 0]
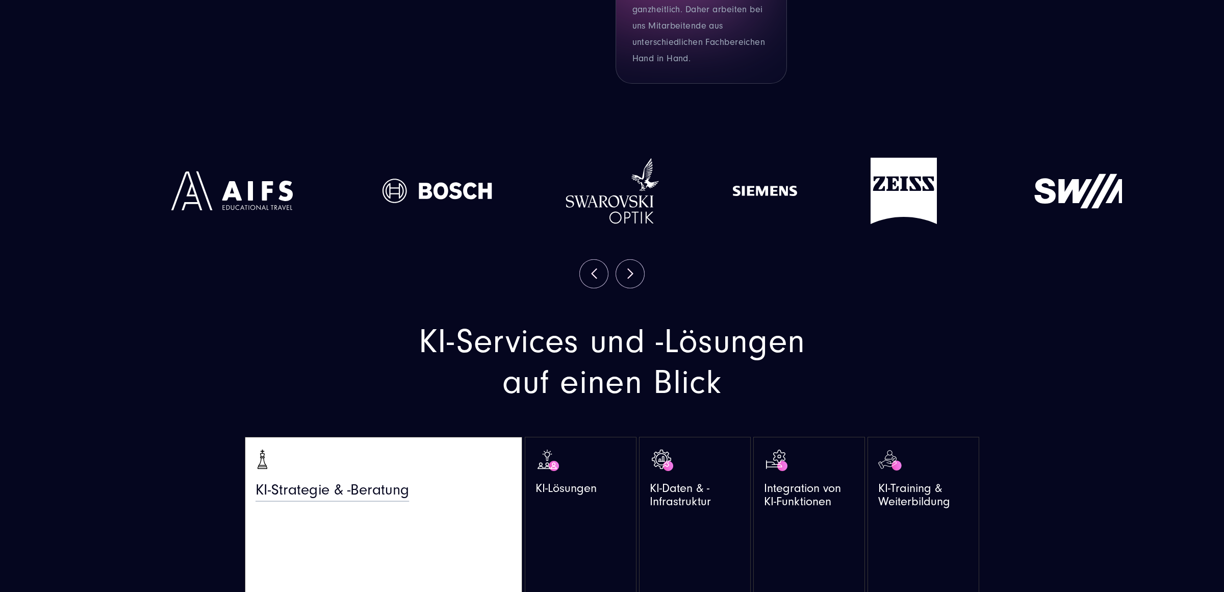
click at [307, 473] on div at bounding box center [383, 459] width 256 height 25
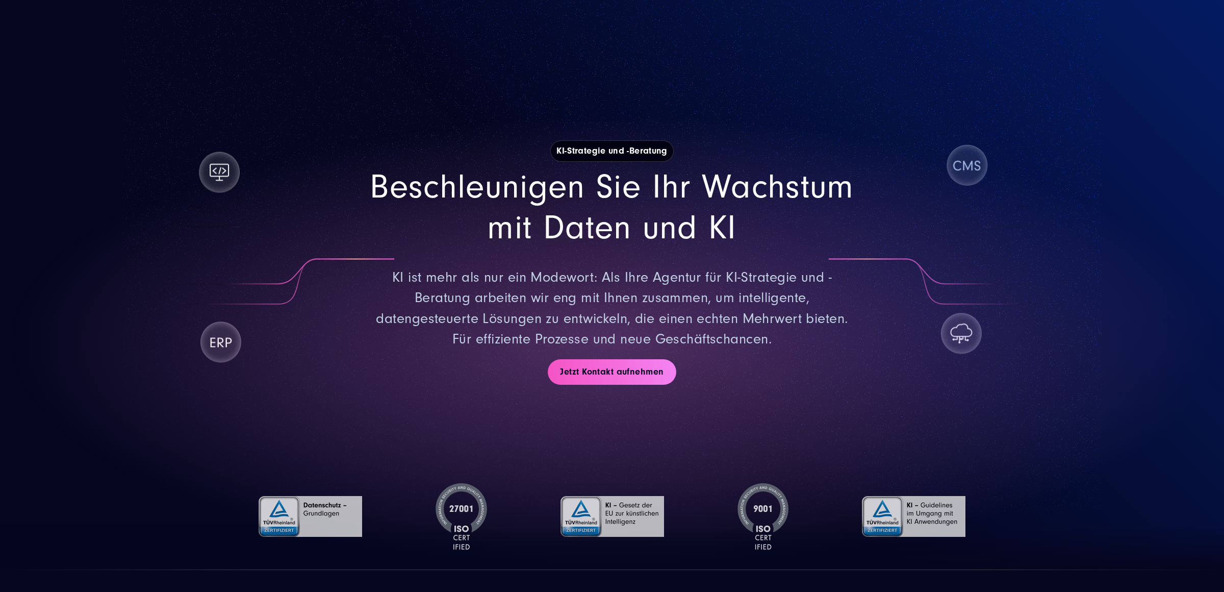
scroll to position [38, 0]
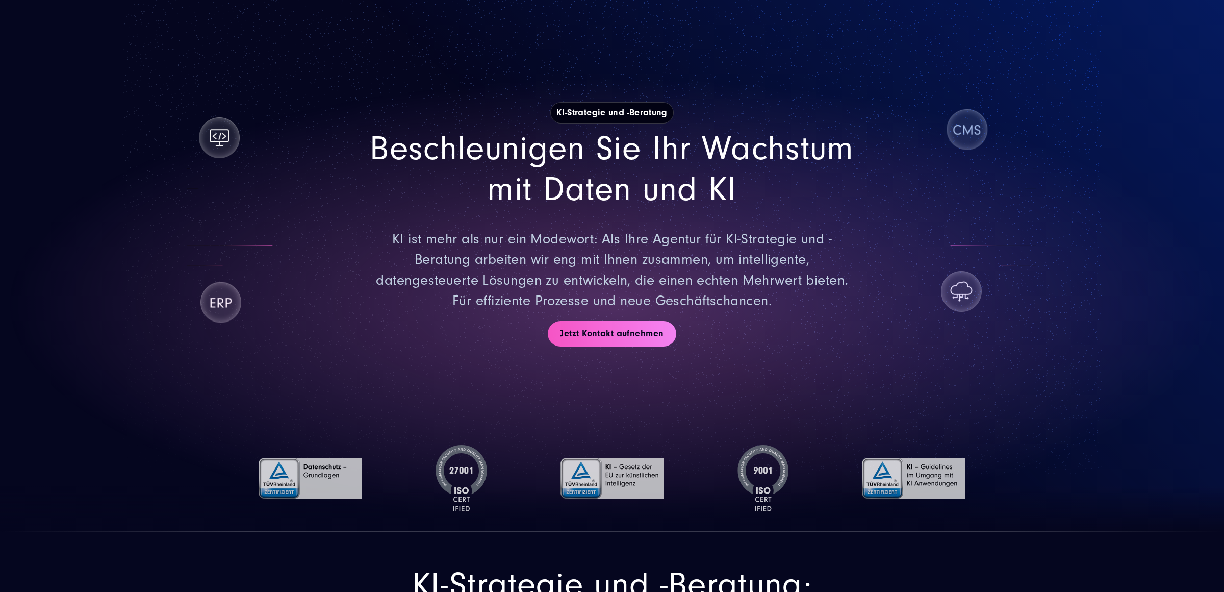
drag, startPoint x: 922, startPoint y: 487, endPoint x: 909, endPoint y: 467, distance: 23.2
click at [906, 465] on img at bounding box center [914, 478] width 104 height 66
drag, startPoint x: 766, startPoint y: 462, endPoint x: 776, endPoint y: 492, distance: 31.8
click at [776, 492] on img at bounding box center [763, 478] width 52 height 66
click at [462, 471] on img at bounding box center [462, 478] width 52 height 66
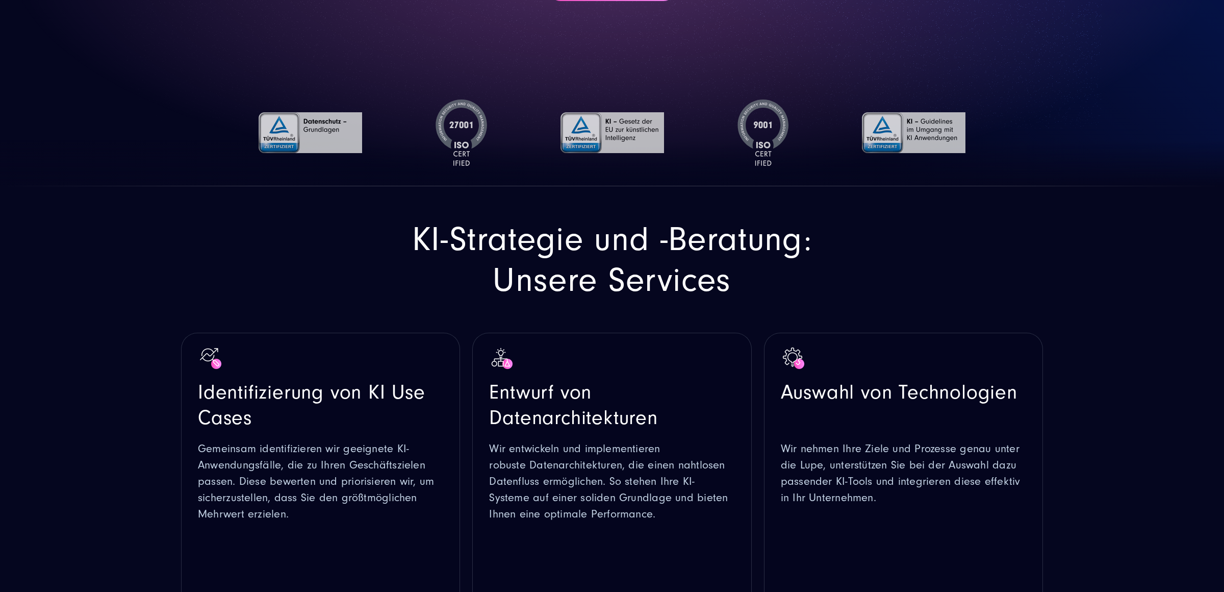
scroll to position [388, 0]
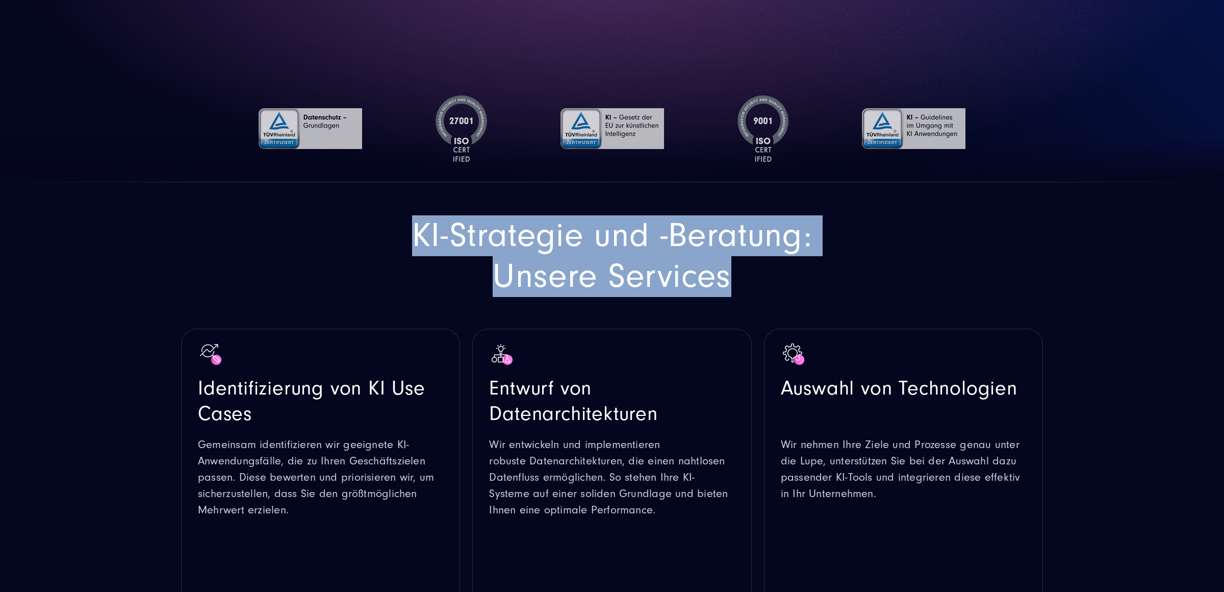
drag, startPoint x: 750, startPoint y: 276, endPoint x: 365, endPoint y: 194, distance: 393.7
click at [364, 190] on section "KI-Strategie und -Beratung: Unsere Services Identifizierung von KI Use Cases Ge…" at bounding box center [612, 560] width 1224 height 756
click at [424, 257] on h2 "KI-Strategie und -Beratung: Unsere Services" at bounding box center [611, 255] width 413 height 81
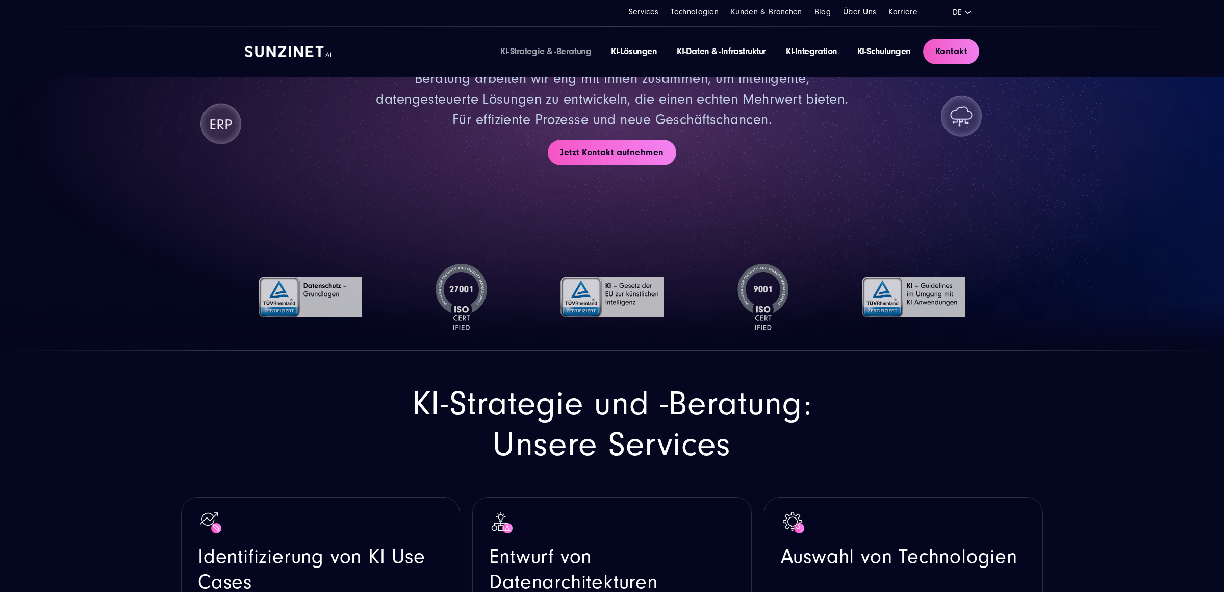
scroll to position [218, 0]
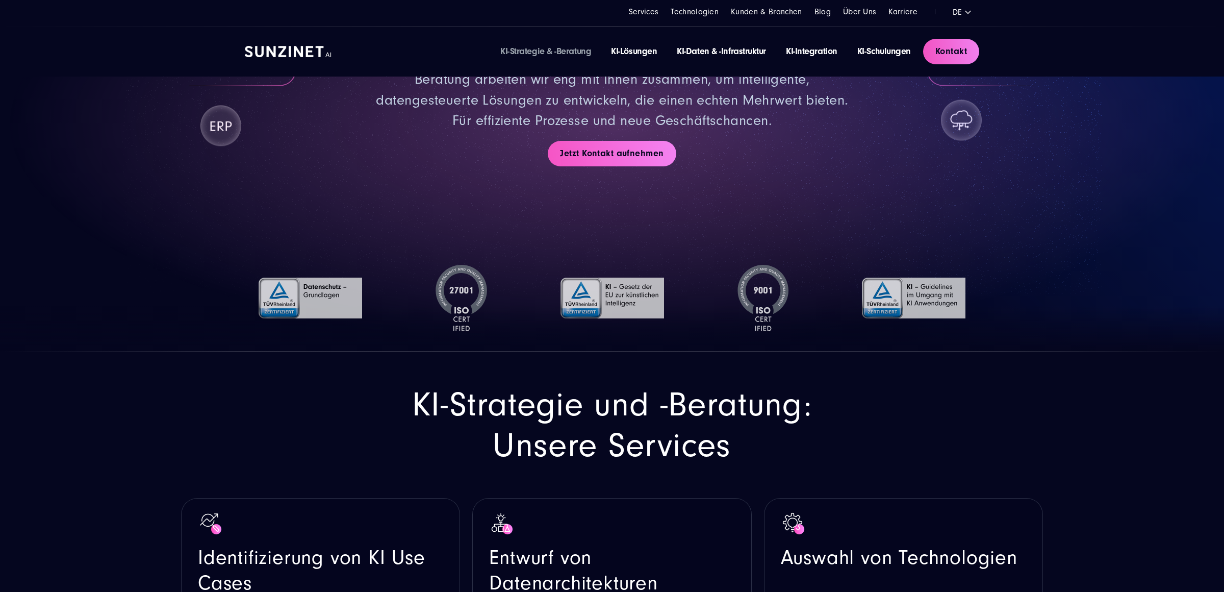
drag, startPoint x: 446, startPoint y: 285, endPoint x: 474, endPoint y: 293, distance: 29.2
click at [474, 293] on img at bounding box center [462, 298] width 52 height 66
click at [756, 291] on img at bounding box center [763, 298] width 52 height 66
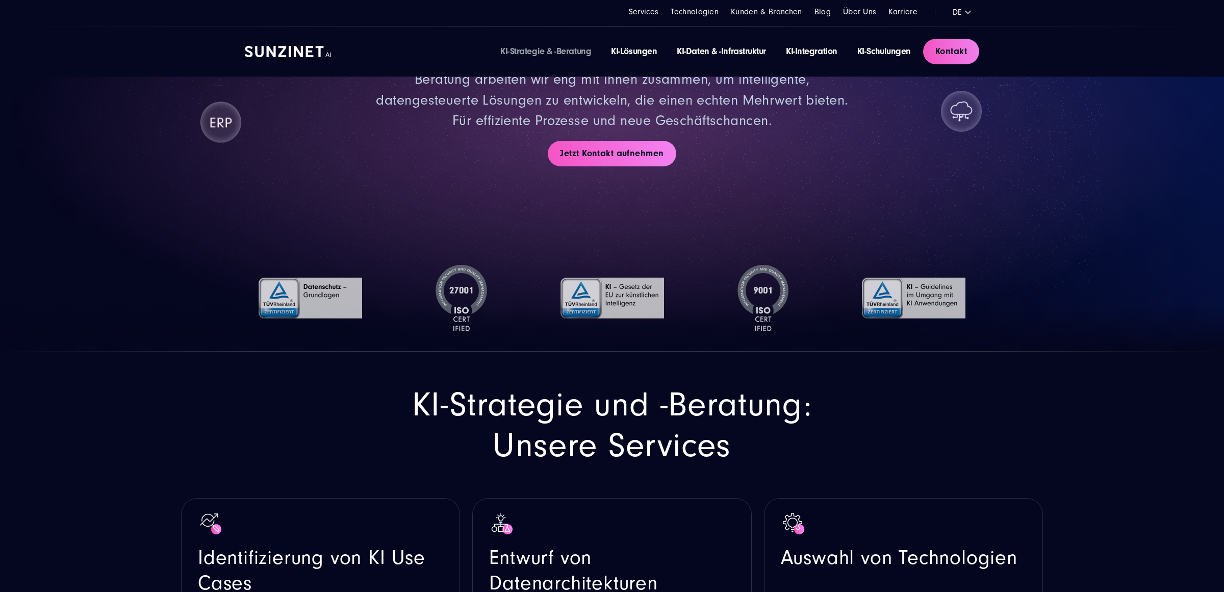
click at [762, 294] on img at bounding box center [763, 298] width 52 height 66
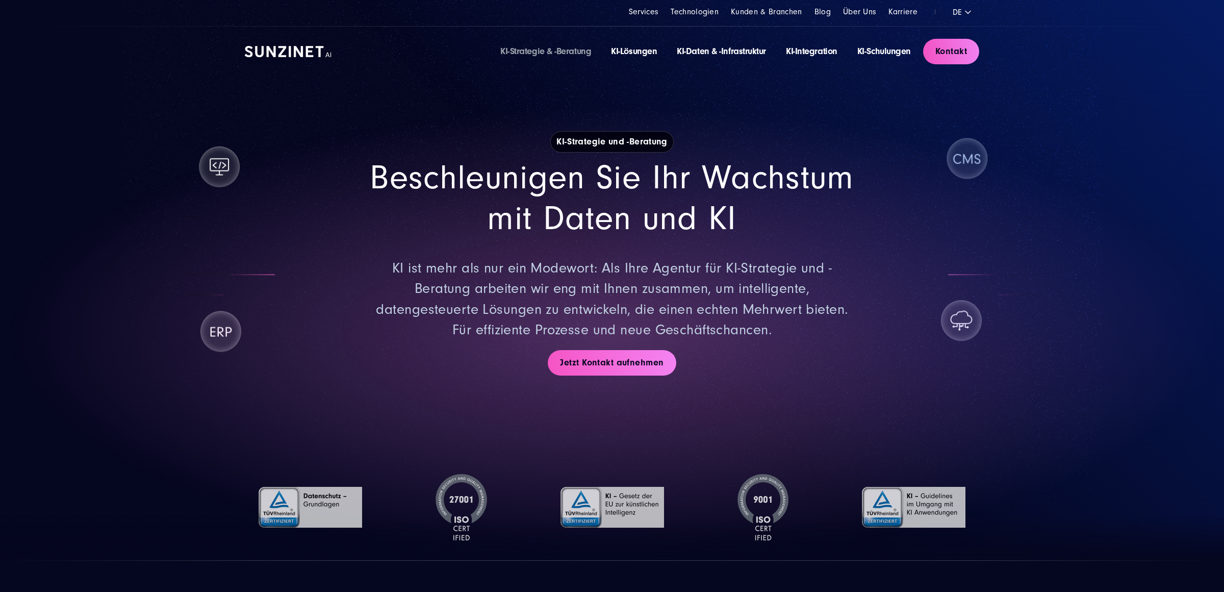
scroll to position [0, 0]
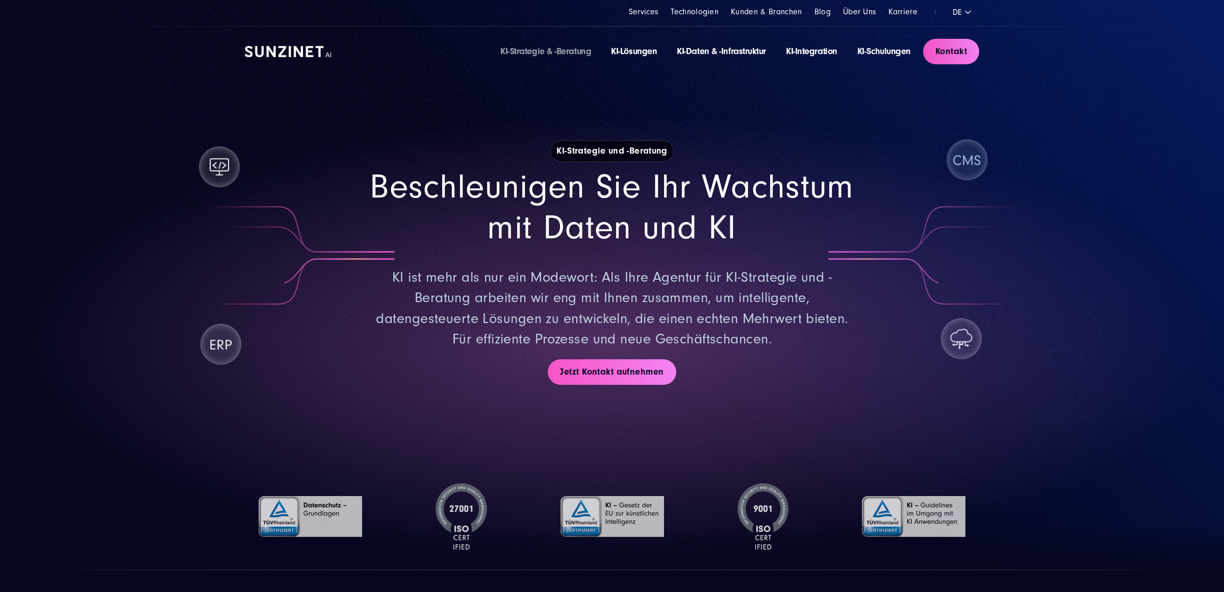
click at [635, 57] on li "KI-Lösungen" at bounding box center [634, 51] width 46 height 13
click at [634, 51] on link "KI-Lösungen" at bounding box center [634, 51] width 46 height 11
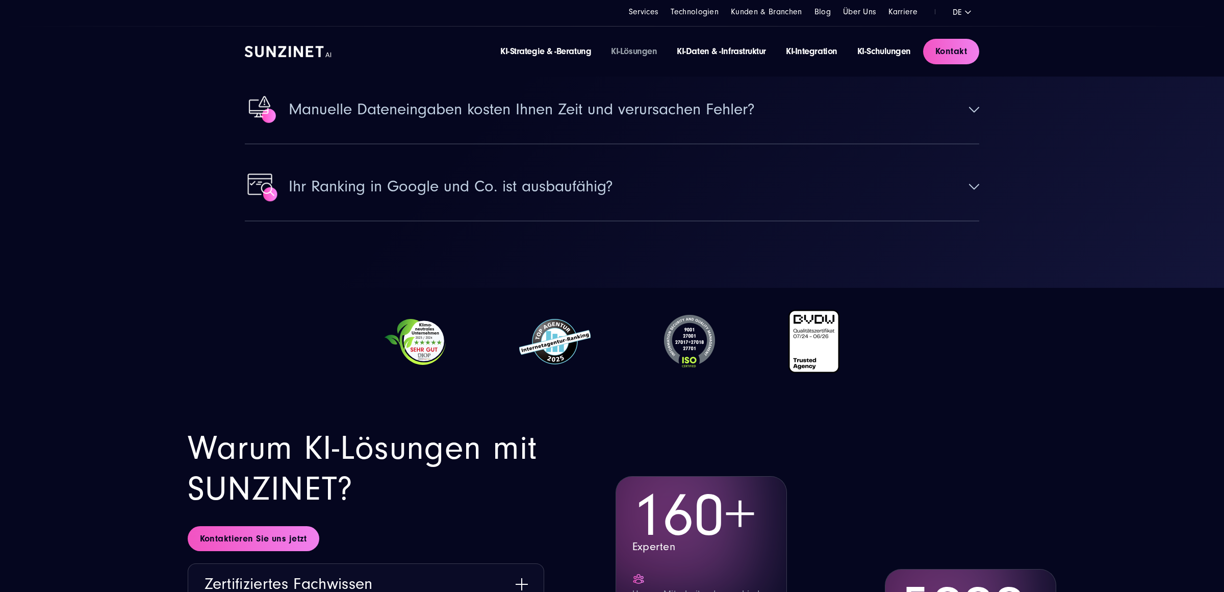
scroll to position [4730, 0]
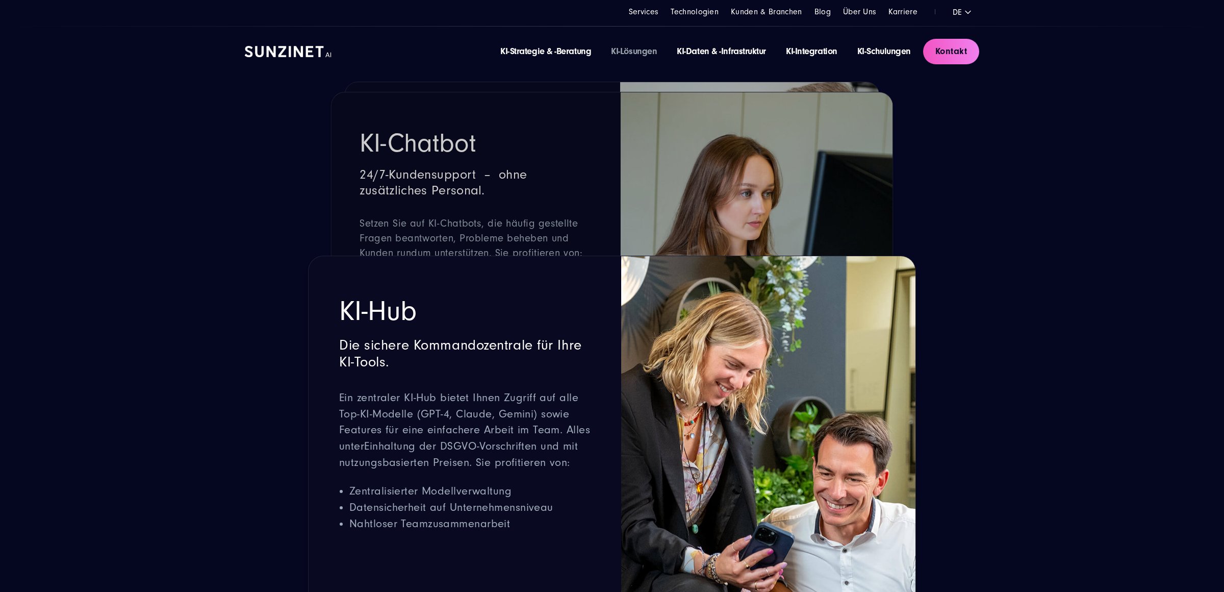
click at [639, 53] on link "KI-Lösungen" at bounding box center [634, 51] width 46 height 11
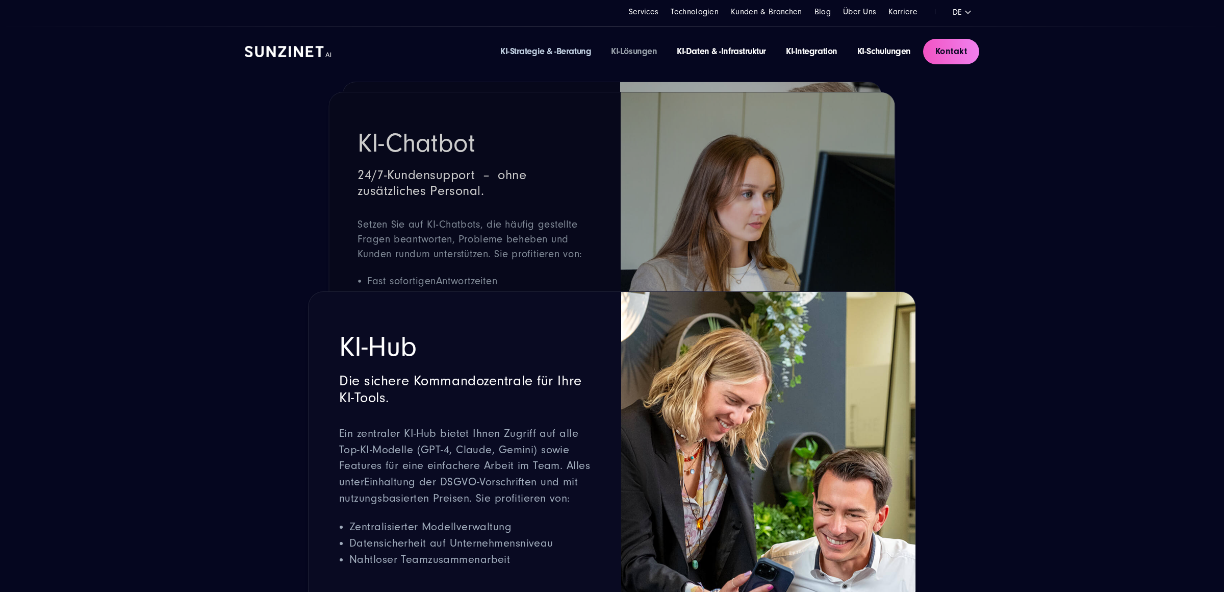
scroll to position [2169, 0]
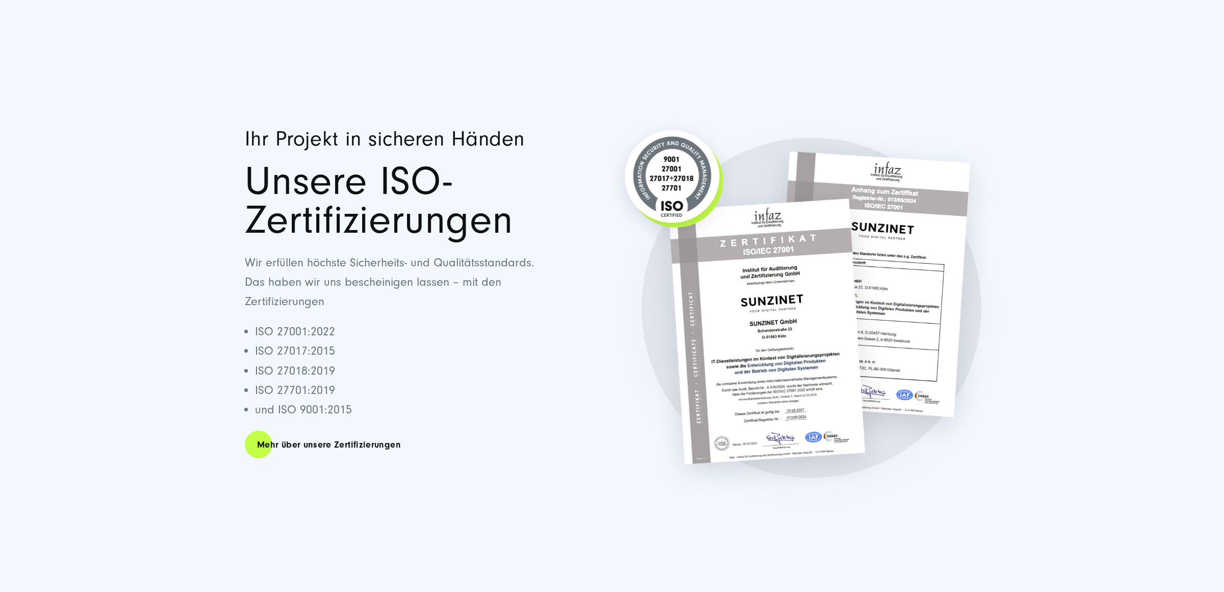
scroll to position [41, 0]
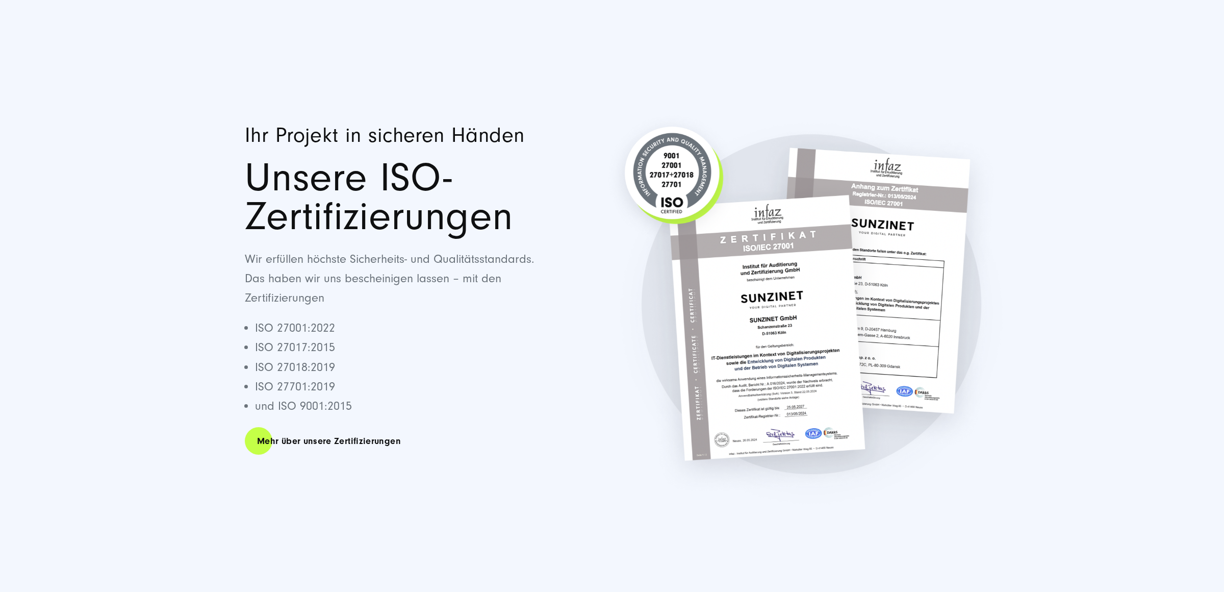
drag, startPoint x: 276, startPoint y: 326, endPoint x: 329, endPoint y: 385, distance: 78.7
click at [329, 385] on ul "ISO 27001:2022 ISO 27017:2015 ISO 27018:2019 ISO 27701:2019 und ISO 9001:2015" at bounding box center [392, 367] width 294 height 98
drag, startPoint x: 342, startPoint y: 389, endPoint x: 291, endPoint y: 335, distance: 74.3
click at [291, 335] on ul "ISO 27001:2022 ISO 27017:2015 ISO 27018:2019 ISO 27701:2019 und ISO 9001:2015" at bounding box center [392, 367] width 294 height 98
click at [333, 389] on li "ISO 27701:2019" at bounding box center [397, 386] width 284 height 19
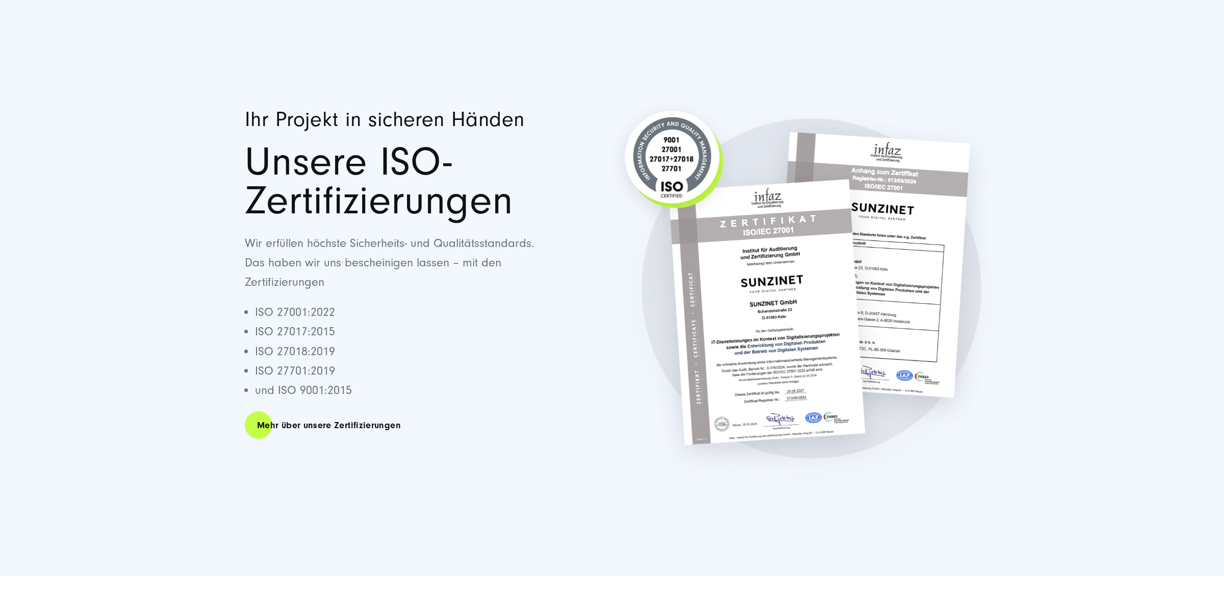
scroll to position [56, 0]
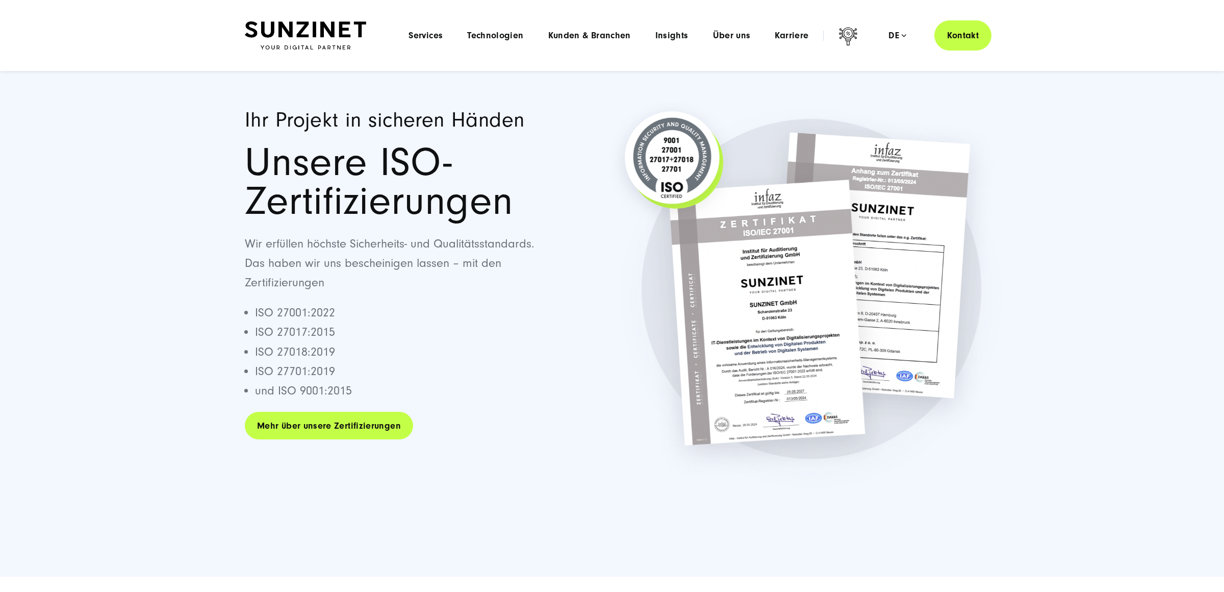
click at [331, 419] on link "Mehr über unsere Zertifizierungen" at bounding box center [329, 425] width 168 height 29
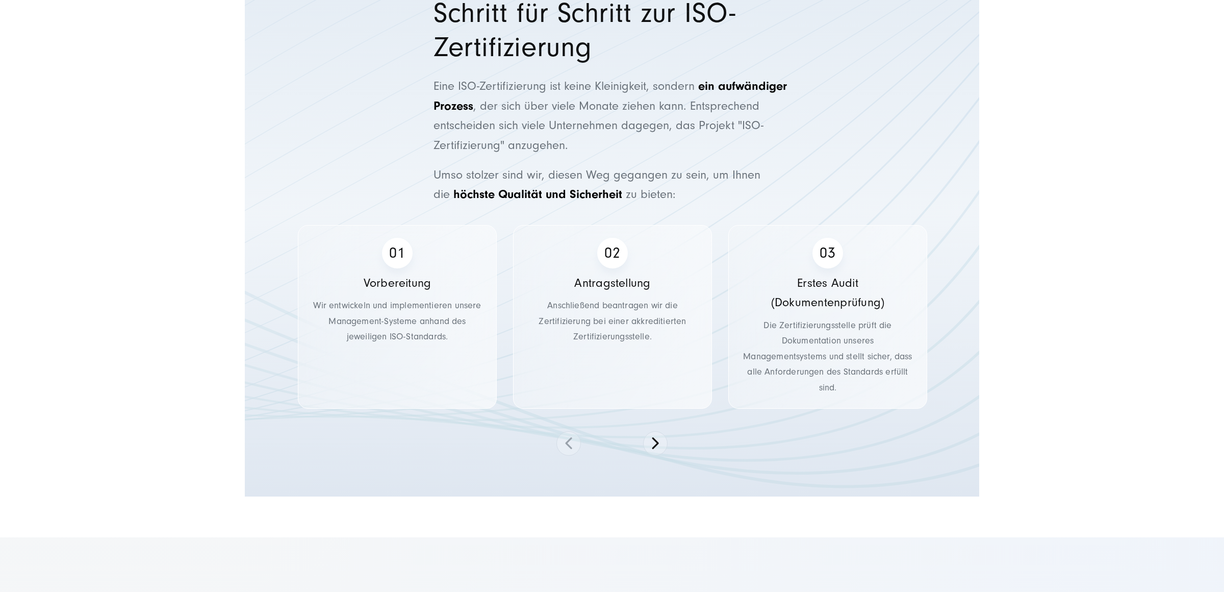
scroll to position [2026, 0]
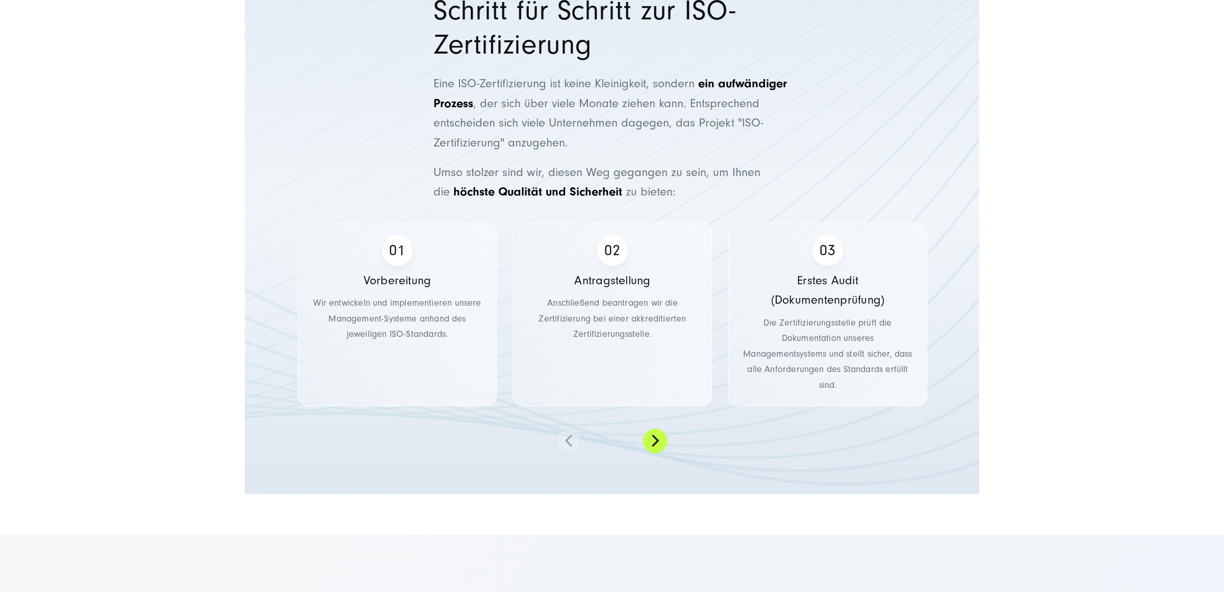
click at [648, 444] on button at bounding box center [655, 440] width 24 height 24
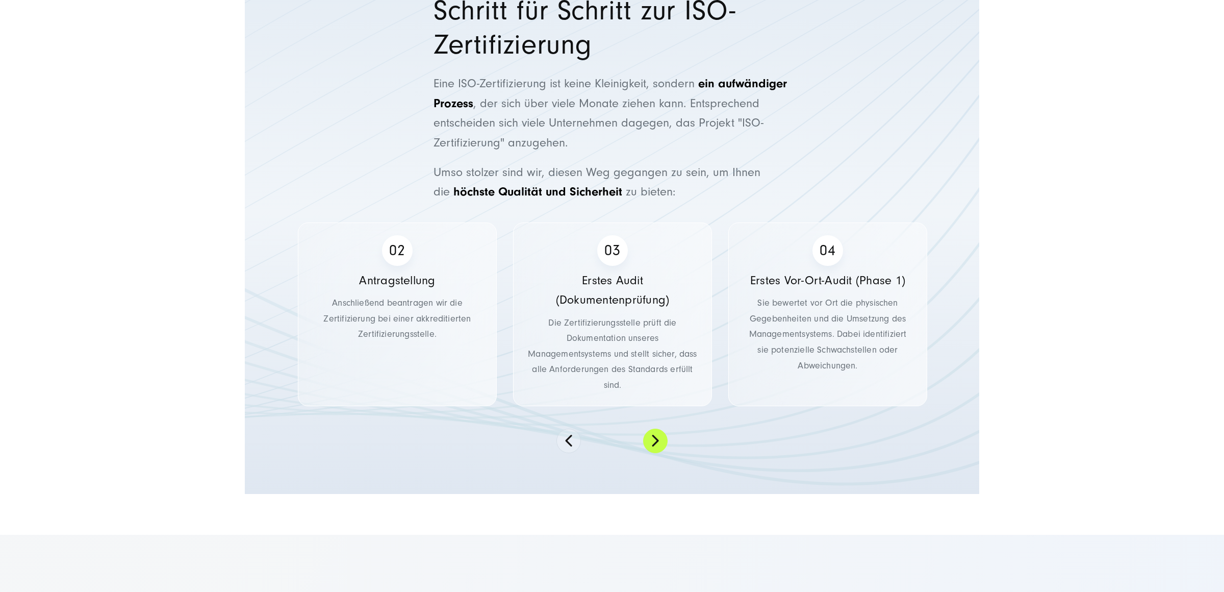
click at [648, 444] on button at bounding box center [655, 440] width 24 height 24
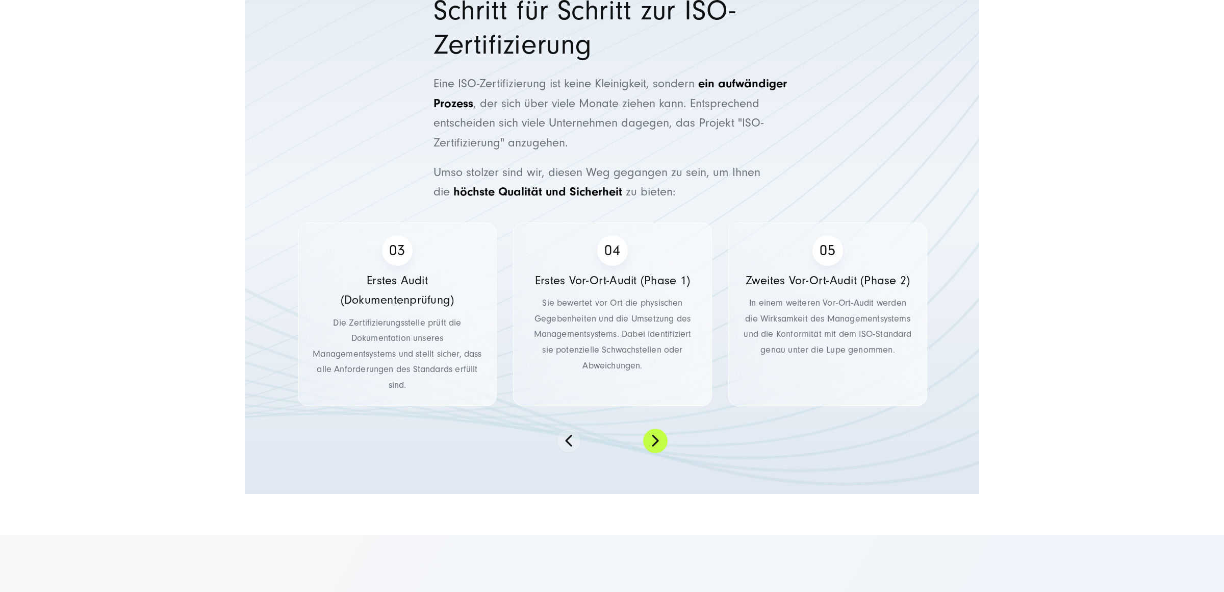
click at [648, 444] on button at bounding box center [655, 440] width 24 height 24
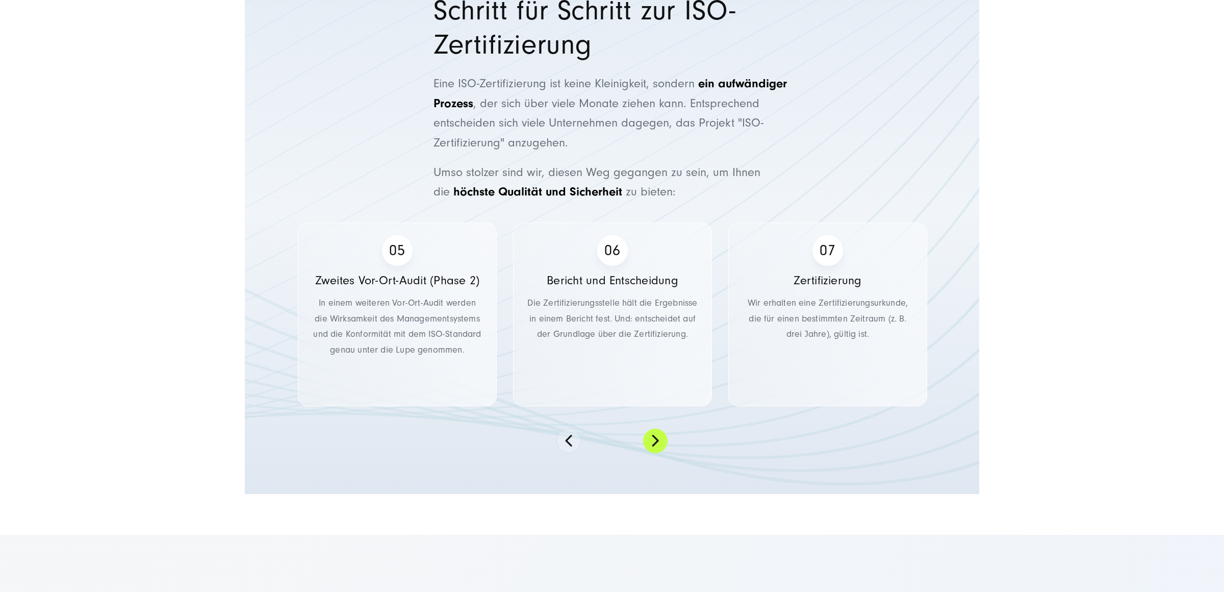
click at [648, 444] on button at bounding box center [655, 440] width 24 height 24
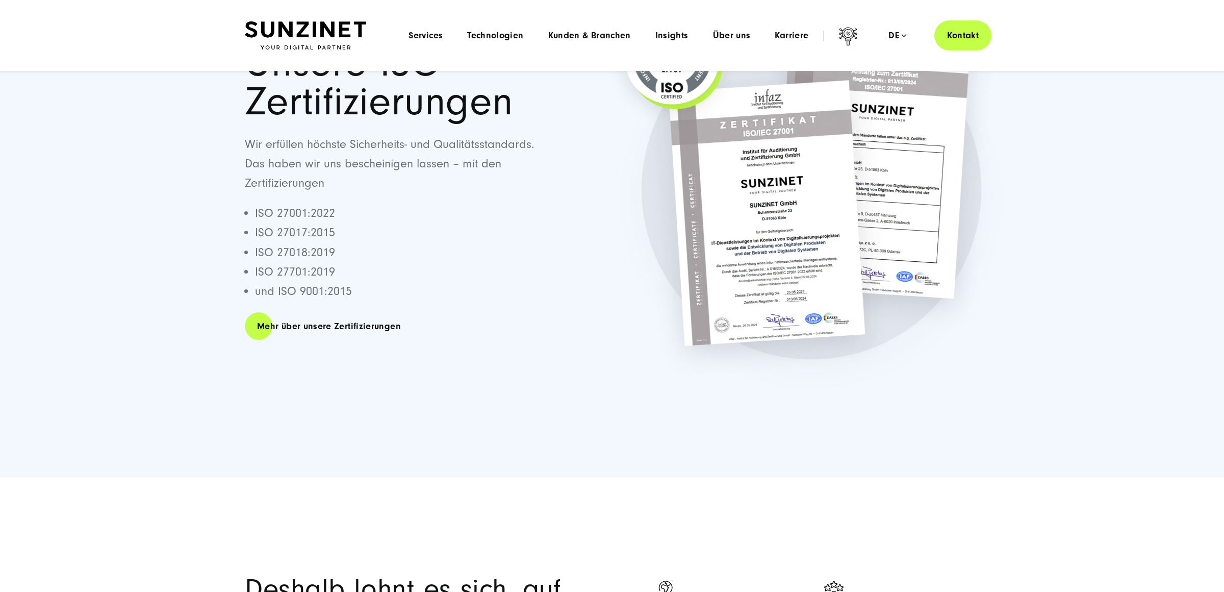
scroll to position [0, 0]
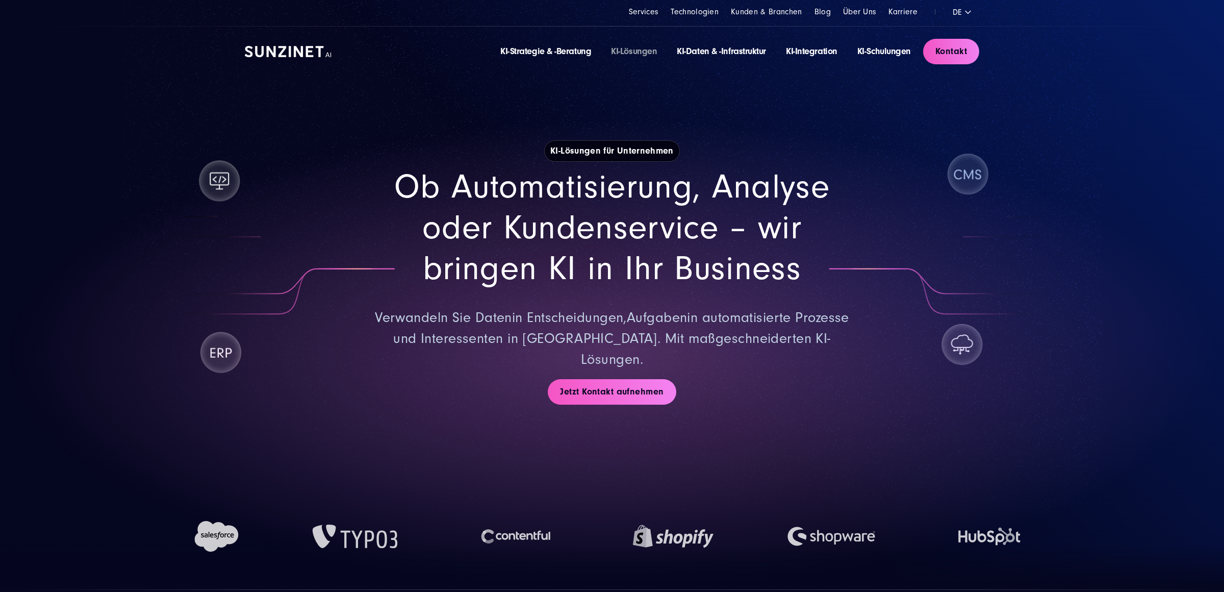
click at [298, 48] on img at bounding box center [288, 51] width 87 height 11
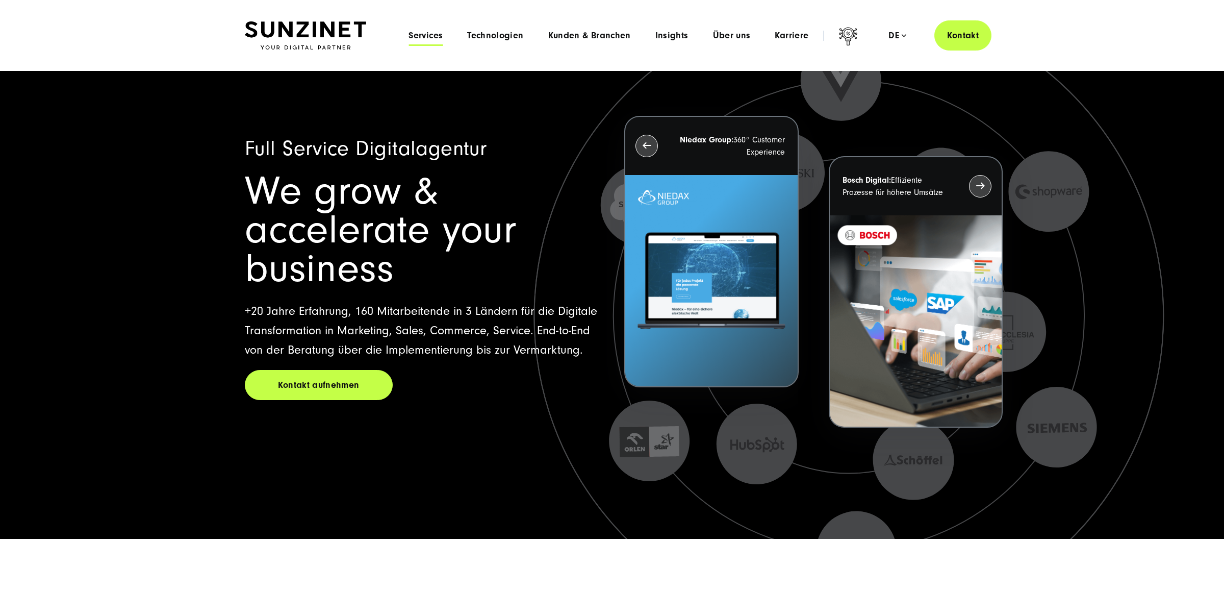
click at [423, 38] on span "Services" at bounding box center [425, 36] width 34 height 10
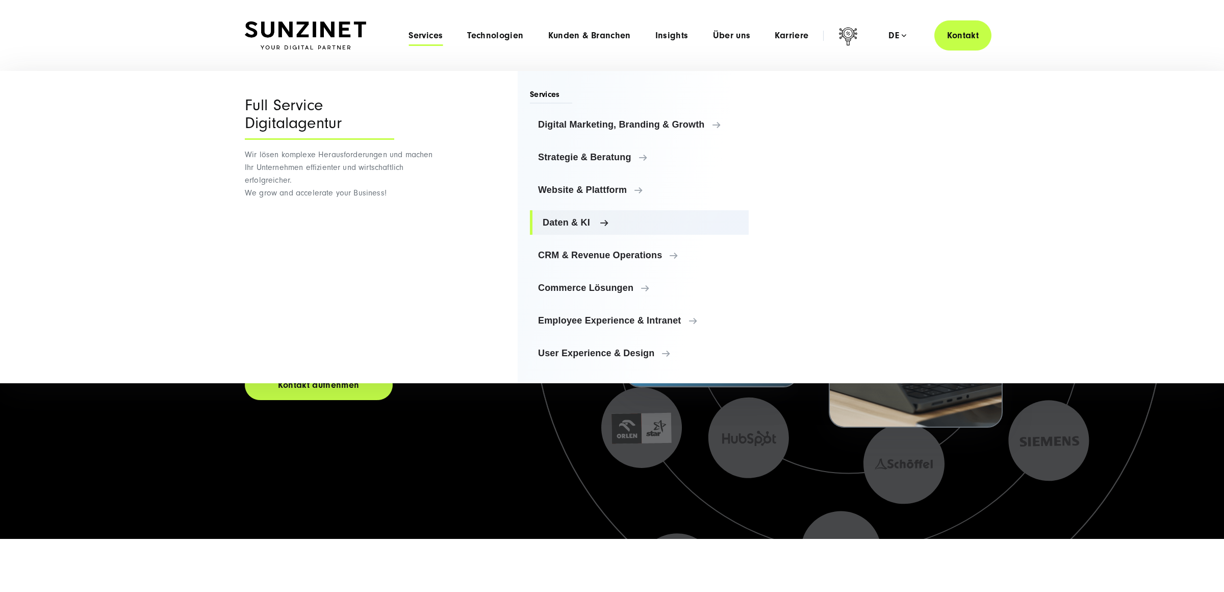
click at [590, 226] on span "Daten & KI" at bounding box center [642, 222] width 198 height 10
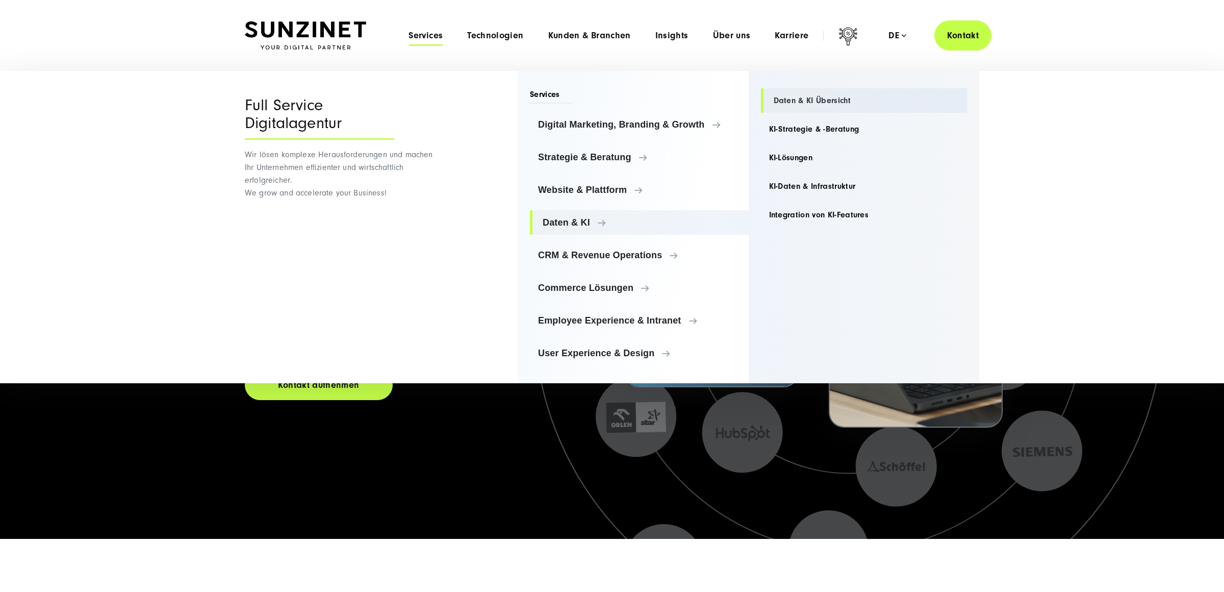
click at [789, 96] on link "Daten & KI Übersicht" at bounding box center [864, 100] width 207 height 24
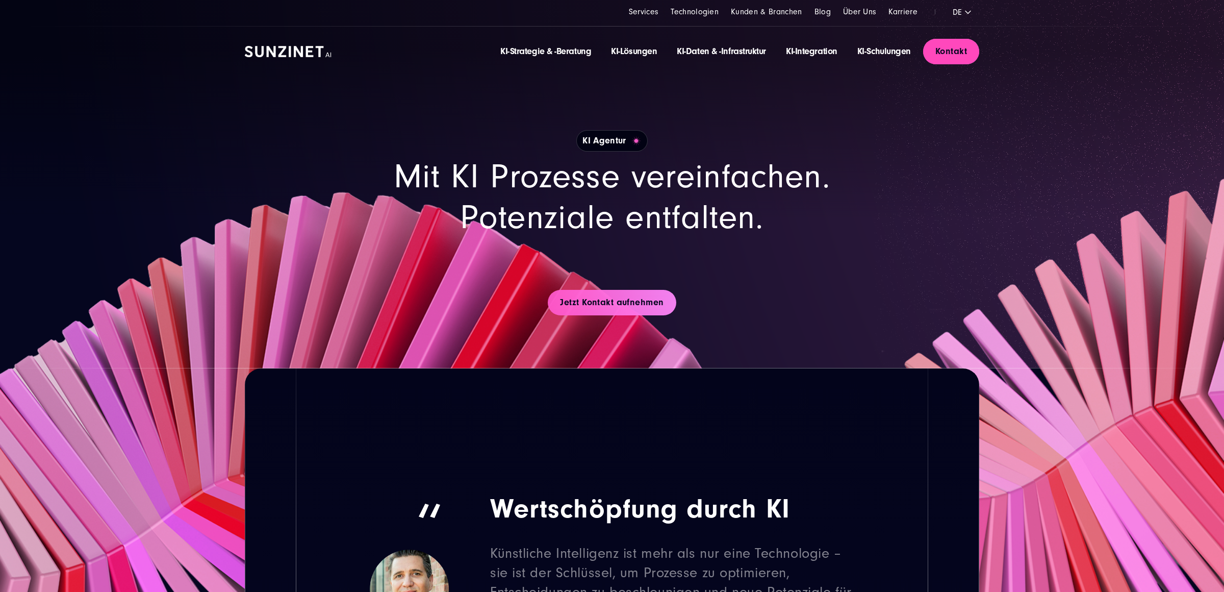
click at [957, 59] on link "Kontakt" at bounding box center [951, 51] width 56 height 25
click at [883, 47] on link "KI-Schulungen" at bounding box center [884, 51] width 54 height 11
click at [809, 53] on link "KI-Integration" at bounding box center [812, 51] width 52 height 11
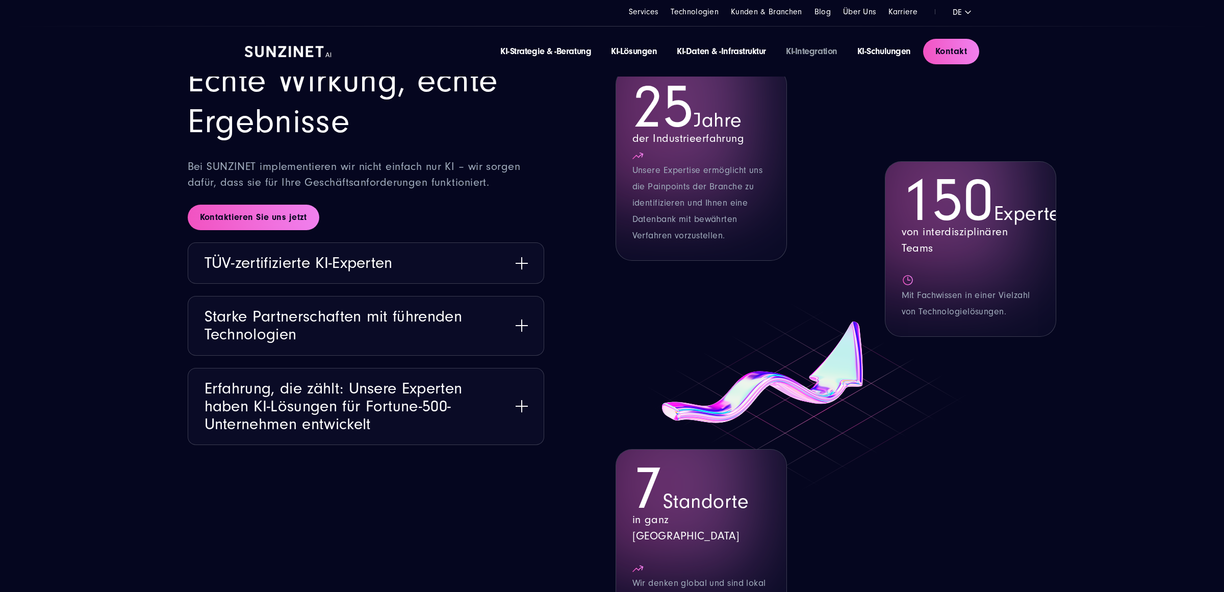
scroll to position [7910, 0]
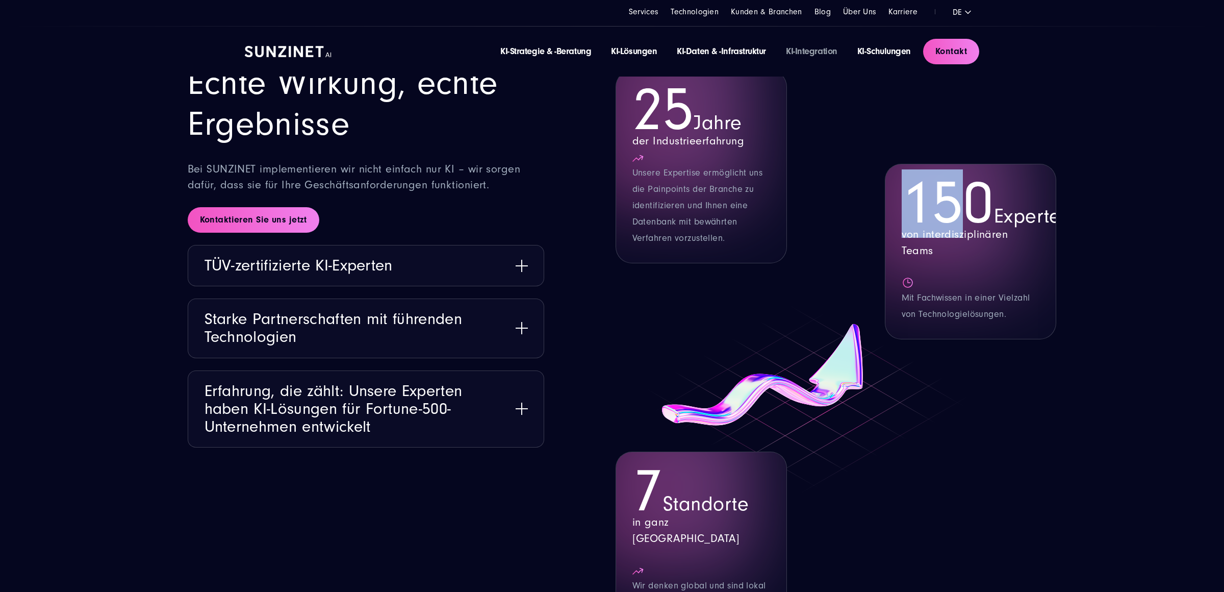
drag, startPoint x: 978, startPoint y: 168, endPoint x: 912, endPoint y: 157, distance: 66.7
click at [913, 169] on span "150" at bounding box center [948, 203] width 92 height 68
drag, startPoint x: 912, startPoint y: 157, endPoint x: 938, endPoint y: 158, distance: 26.0
click at [912, 169] on span "150" at bounding box center [948, 203] width 92 height 68
drag, startPoint x: 1068, startPoint y: 165, endPoint x: 1035, endPoint y: 213, distance: 57.9
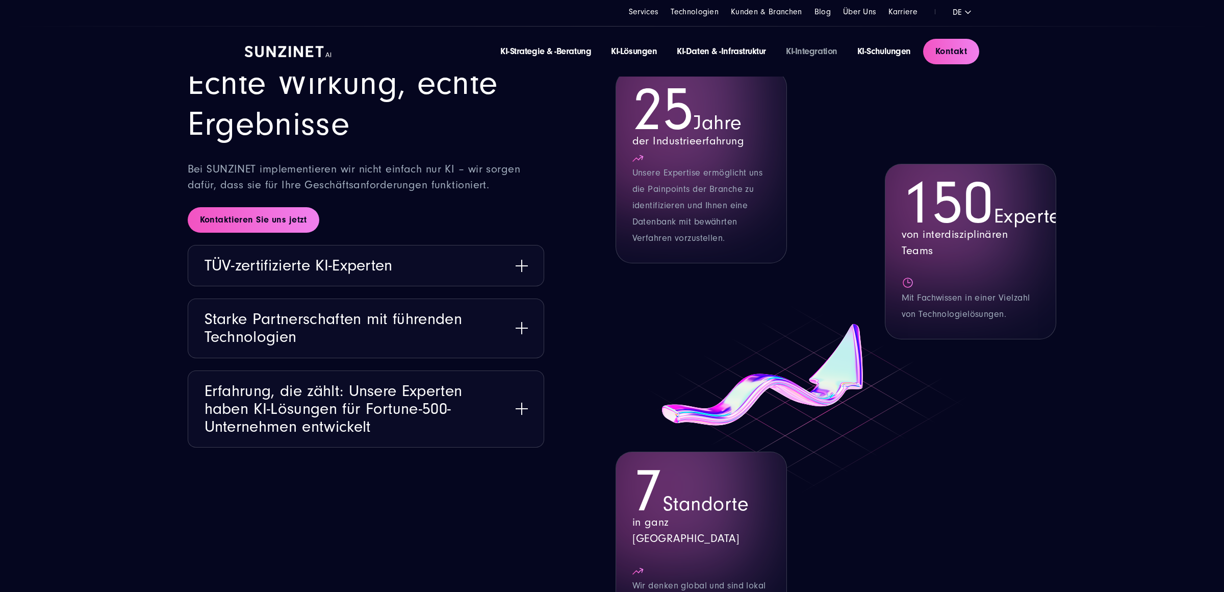
click at [1096, 185] on section "Warum SUNZINET – Echte Wirkung, echte Ergebnisse Bei SUNZINET implementieren wi…" at bounding box center [612, 308] width 1224 height 704
click at [740, 399] on div "25 Jahre der Industrieerfahrung Unsere Expertise ermöglicht uns die Painpoints …" at bounding box center [836, 324] width 441 height 604
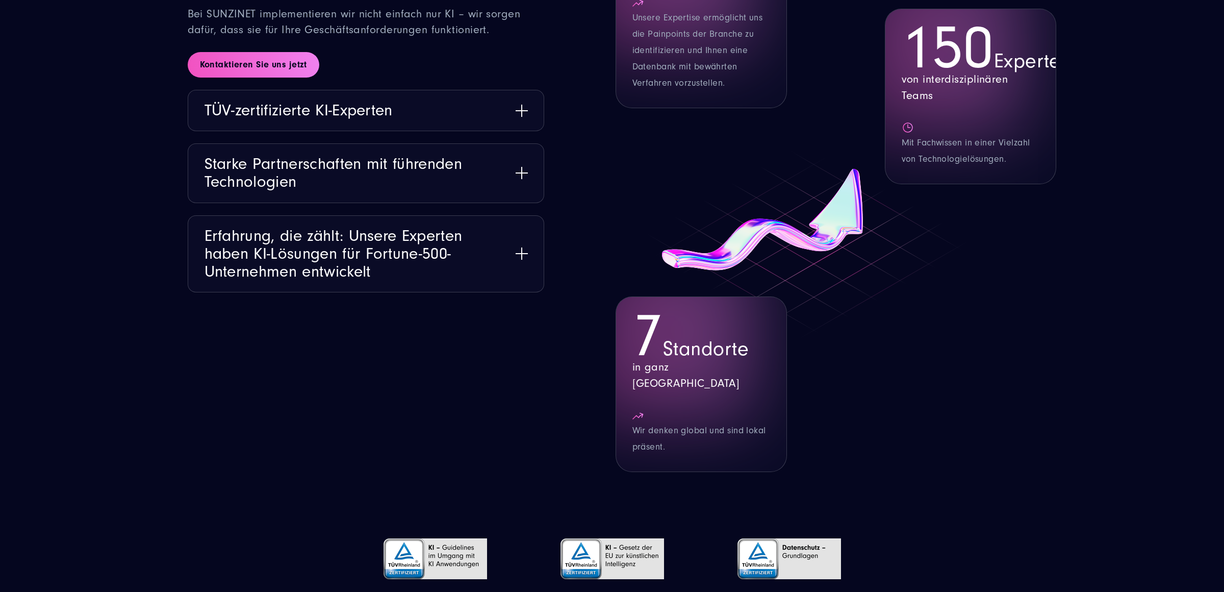
scroll to position [8071, 0]
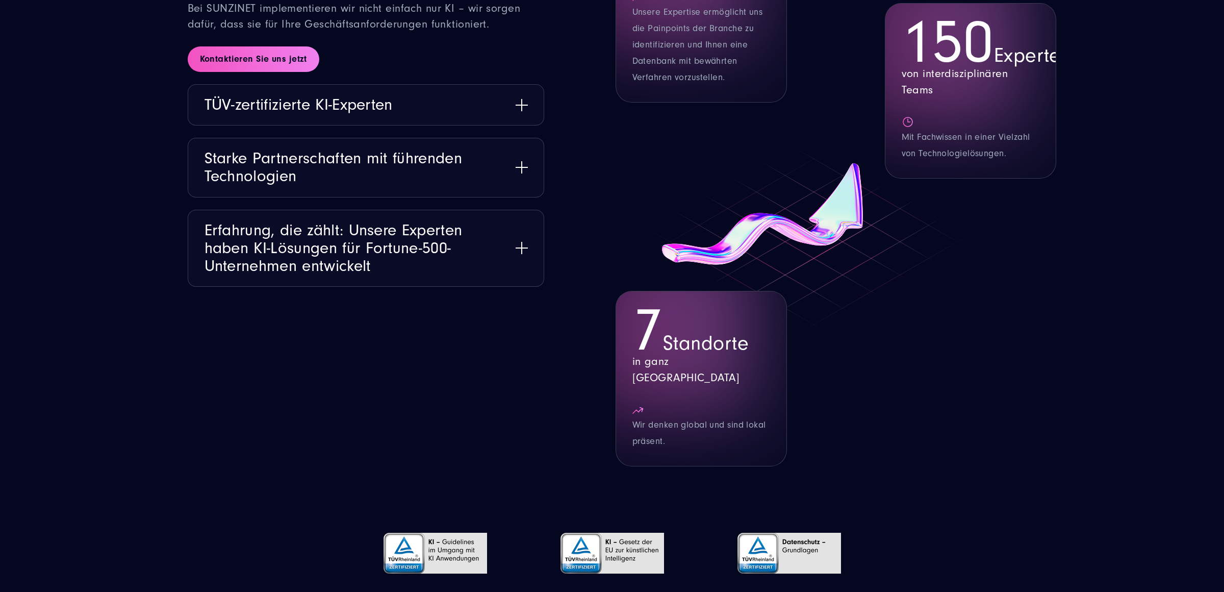
drag, startPoint x: 641, startPoint y: 301, endPoint x: 708, endPoint y: 352, distance: 84.1
click at [708, 352] on div "7 Standorte in ganz Europa Wir denken global und sind lokal präsent." at bounding box center [701, 378] width 171 height 175
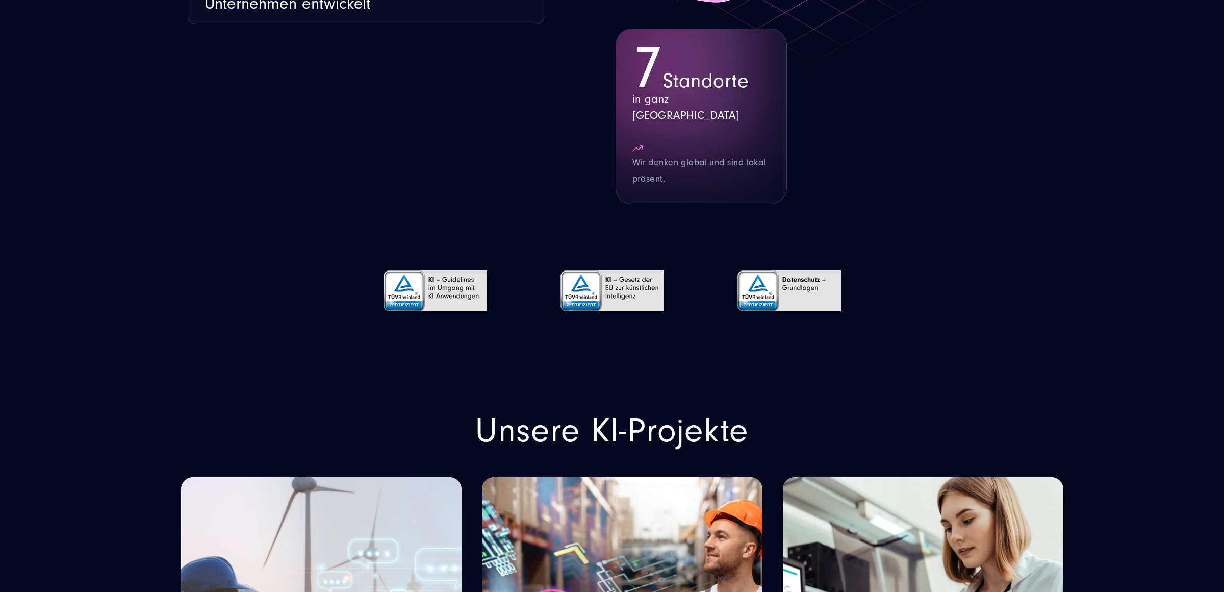
scroll to position [8336, 0]
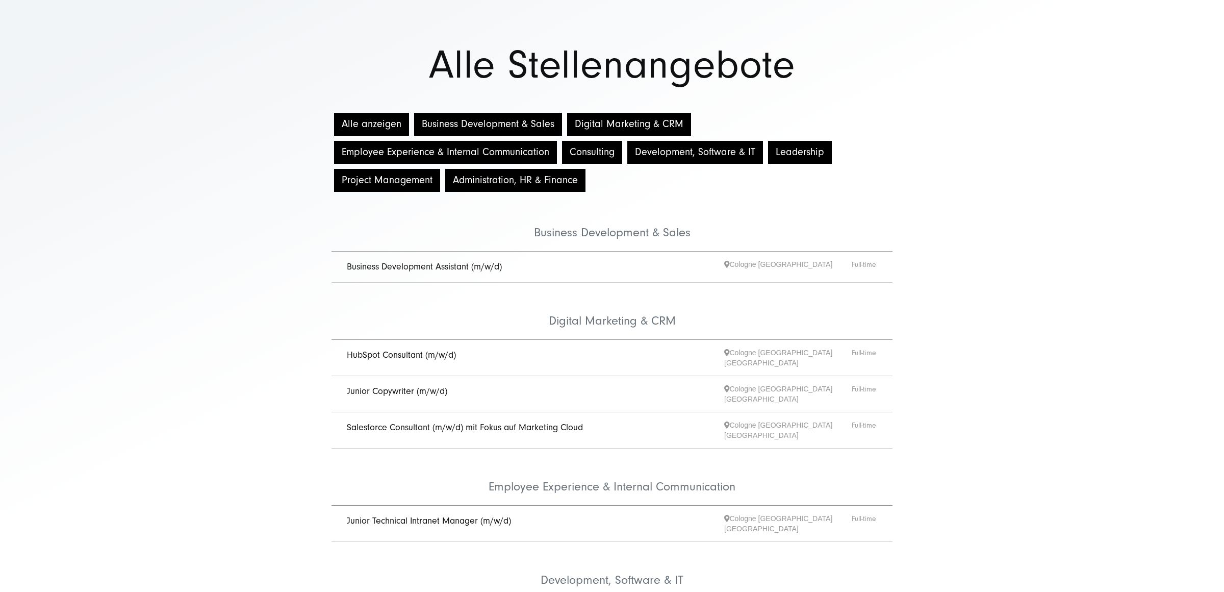
scroll to position [58, 0]
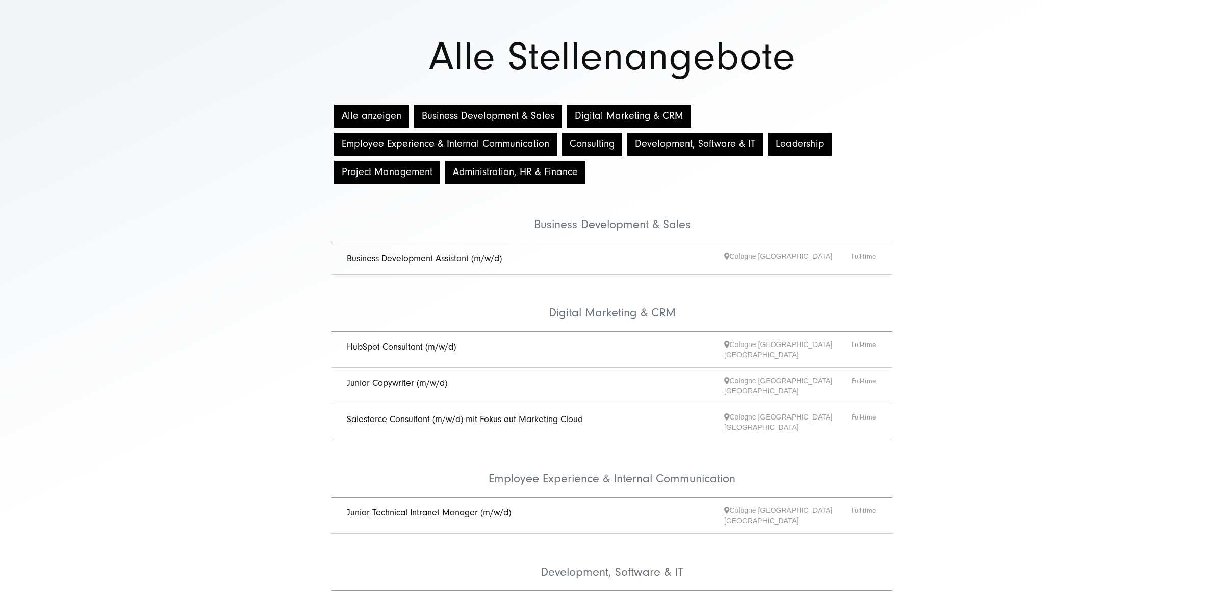
click at [633, 109] on button "Digital Marketing & CRM" at bounding box center [629, 116] width 124 height 23
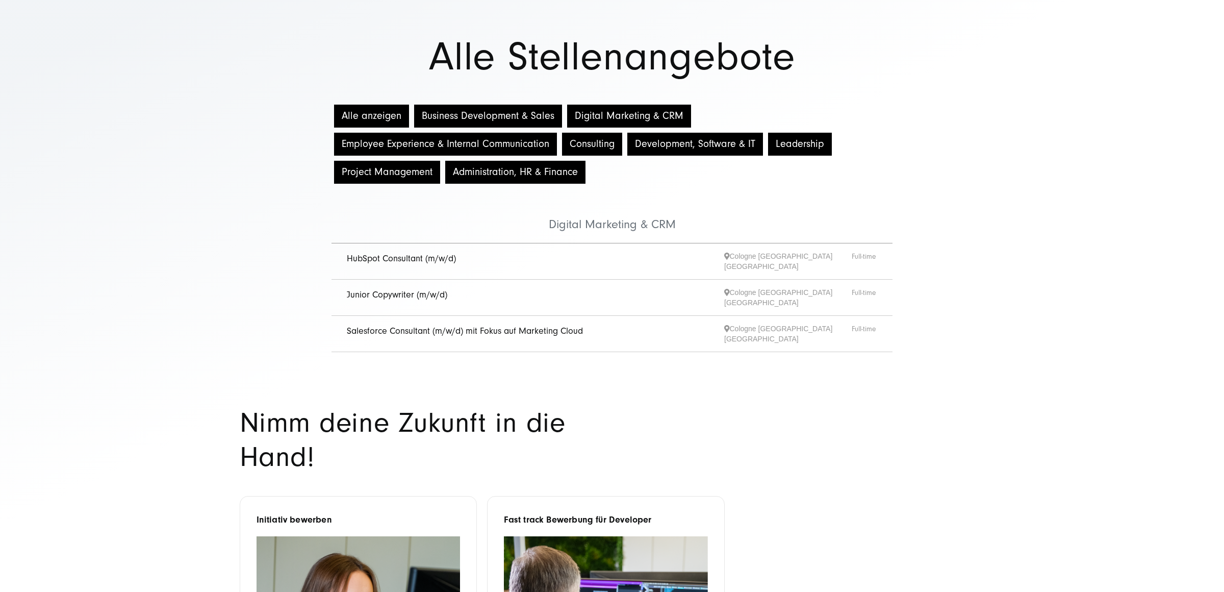
click at [786, 143] on button "Leadership" at bounding box center [800, 144] width 64 height 23
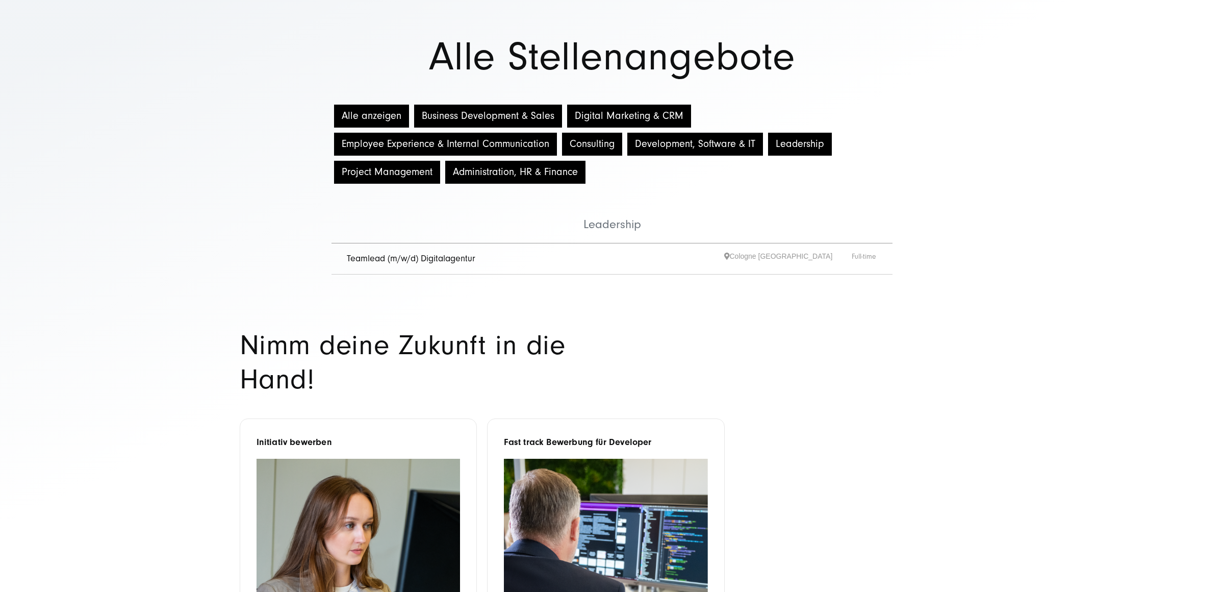
click at [405, 255] on link "Teamlead (m/w/d) Digitalagentur" at bounding box center [411, 258] width 129 height 11
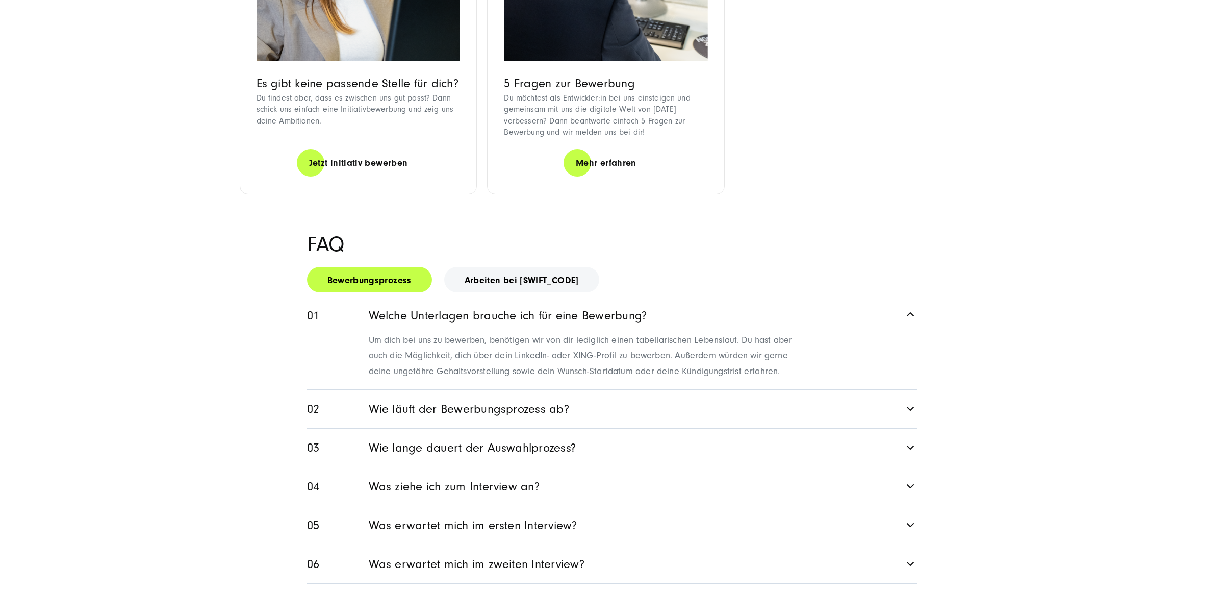
scroll to position [1289, 0]
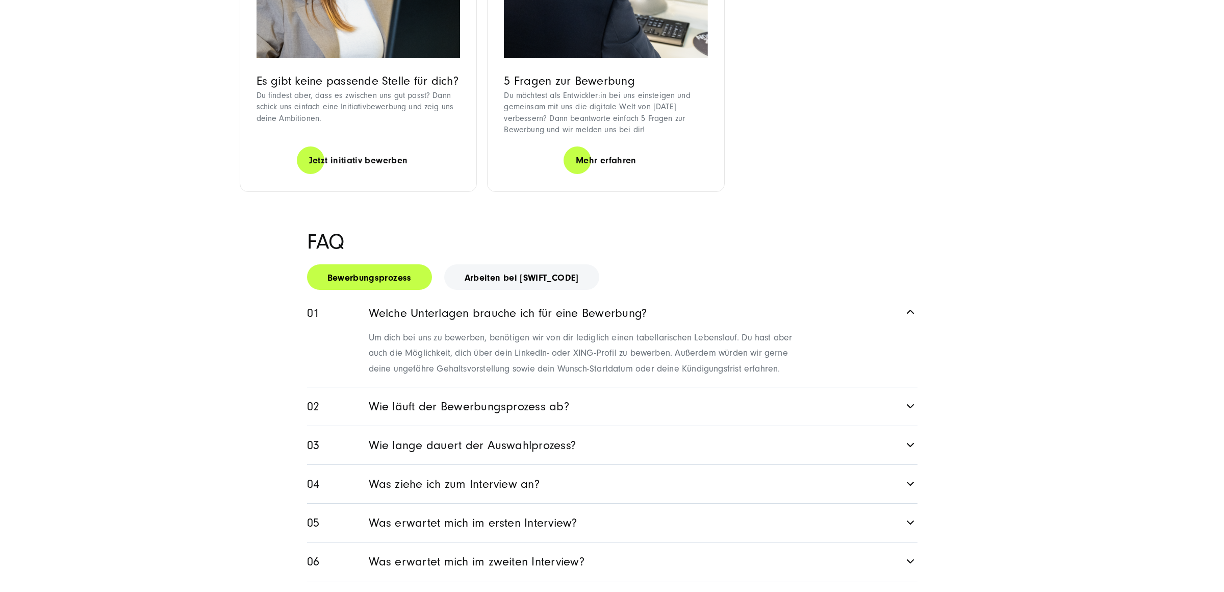
click at [456, 465] on link "Was ziehe ich zum Interview an?" at bounding box center [612, 484] width 610 height 38
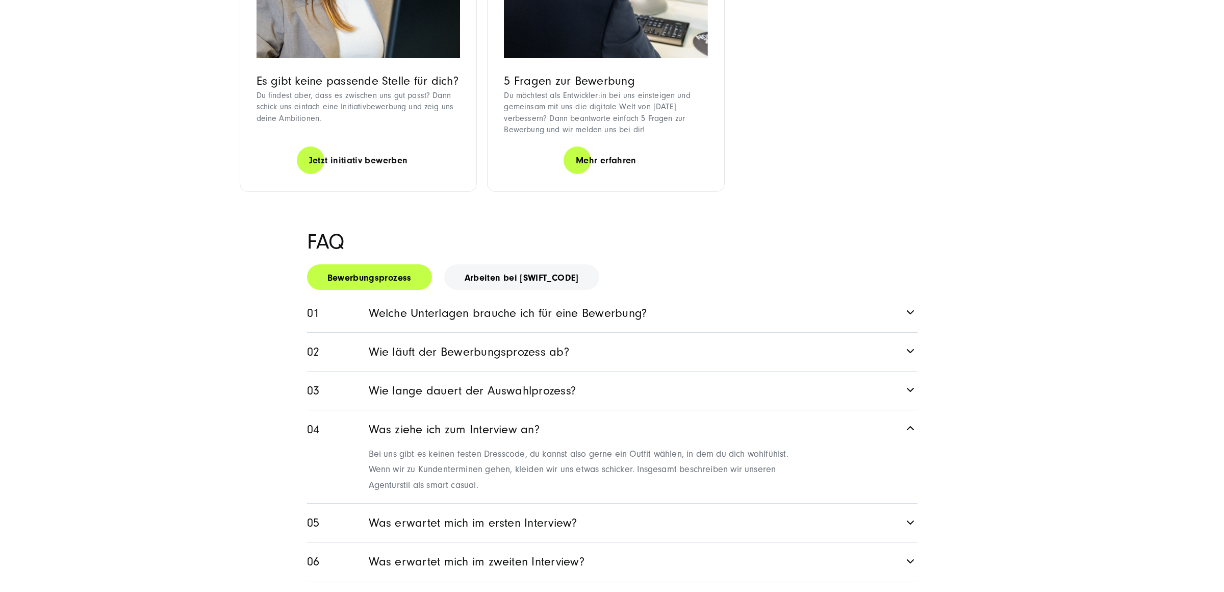
click at [444, 415] on link "Was ziehe ich zum Interview an?" at bounding box center [612, 427] width 610 height 35
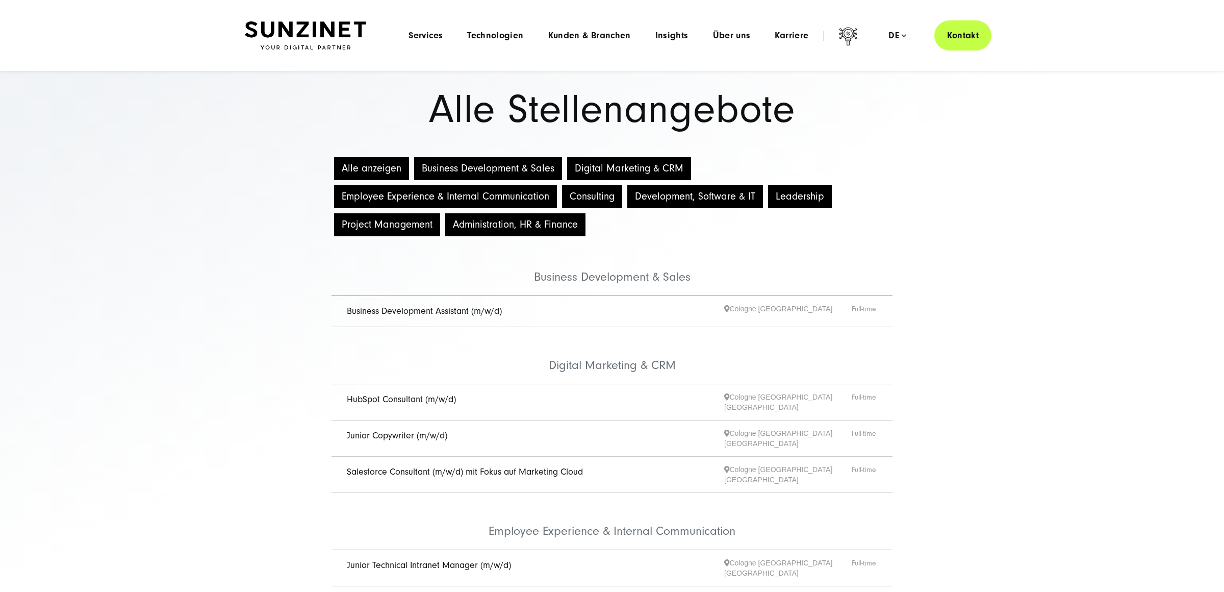
scroll to position [0, 0]
